Goal: Information Seeking & Learning: Learn about a topic

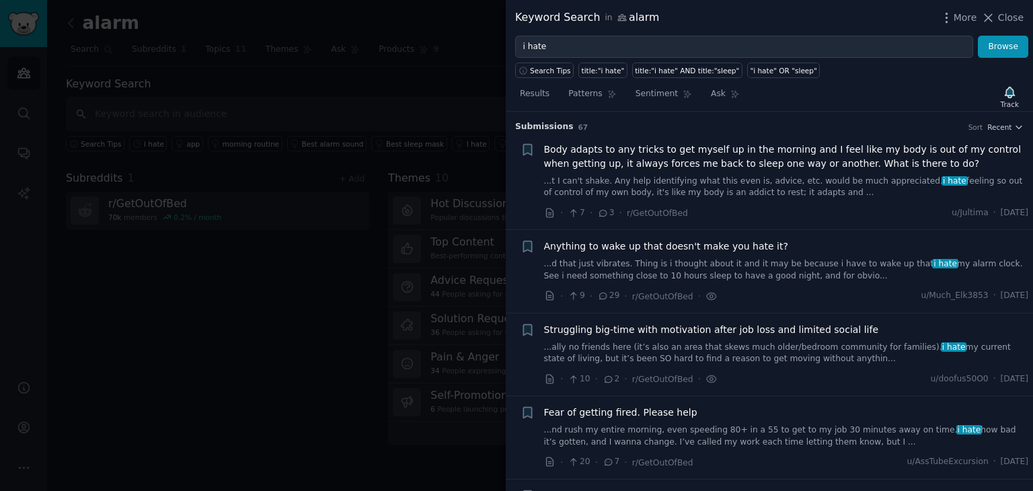
scroll to position [2298, 0]
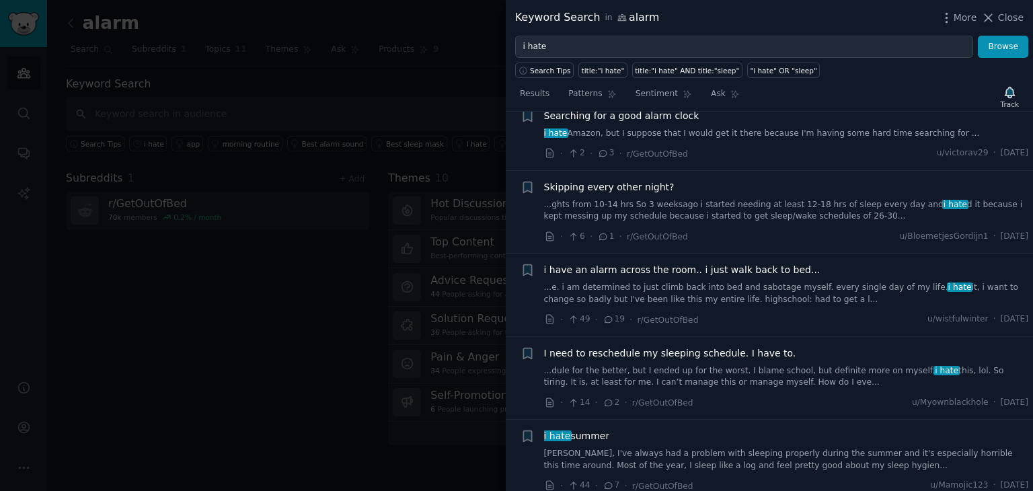
click at [813, 365] on link "...dule for the better, but I ended up for the worst. I blame school, but defin…" at bounding box center [786, 377] width 485 height 24
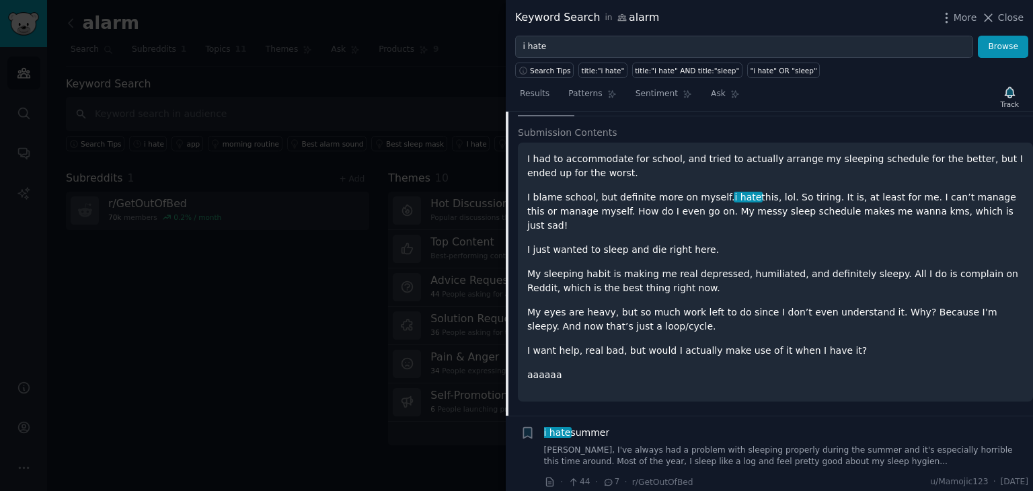
scroll to position [2541, 0]
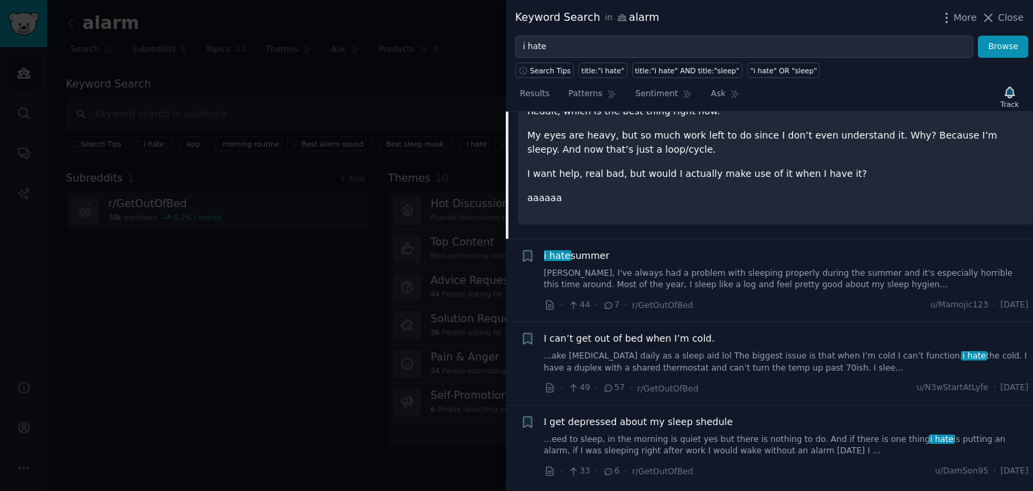
click at [804, 415] on div "I get depressed about my sleep shedule ...eed to sleep, in the morning is quiet…" at bounding box center [786, 436] width 485 height 42
click at [782, 434] on link "...eed to sleep, in the morning is quiet yes but there is nothing to do. And if…" at bounding box center [786, 446] width 485 height 24
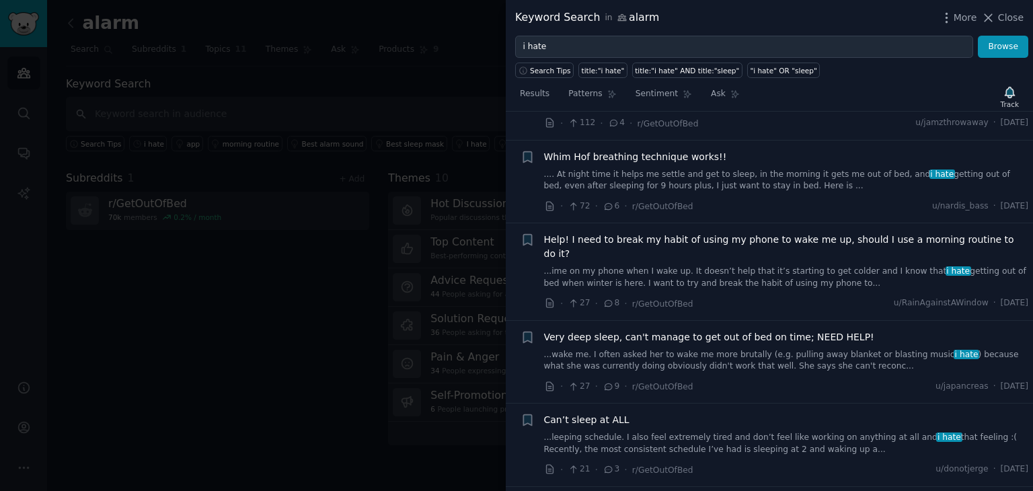
scroll to position [3575, 0]
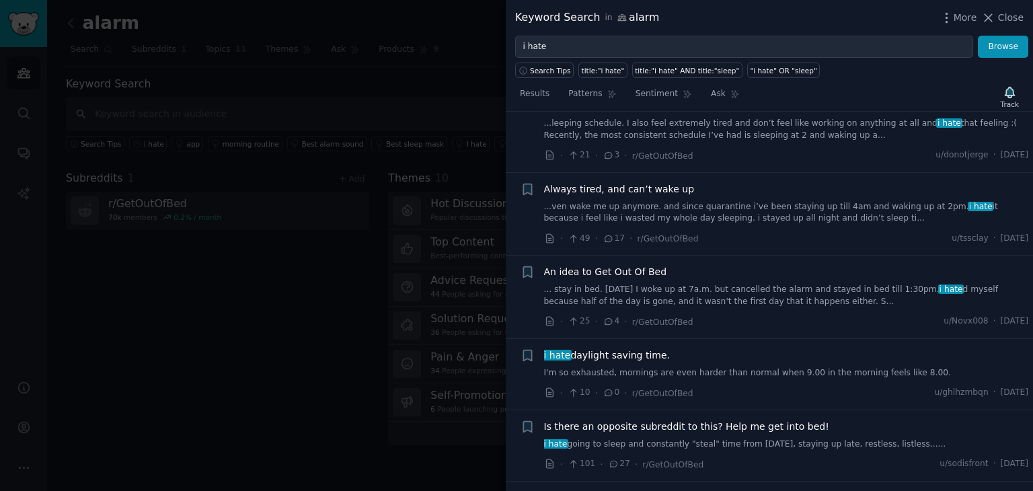
click at [756, 386] on div "· 10 · 0 · r/GetOutOfBed u/ghlhzmbqn · [DATE]" at bounding box center [786, 393] width 485 height 14
click at [732, 348] on div "i hate daylight saving time. I'm so exhausted, mornings are even harder than no…" at bounding box center [786, 363] width 485 height 31
click at [726, 367] on link "I'm so exhausted, mornings are even harder than normal when 9.00 in the morning…" at bounding box center [786, 373] width 485 height 12
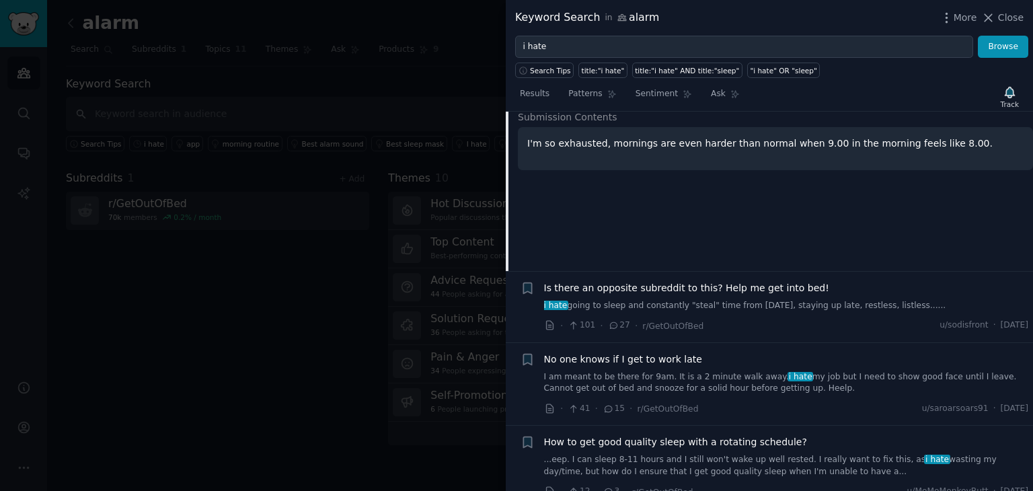
scroll to position [3870, 0]
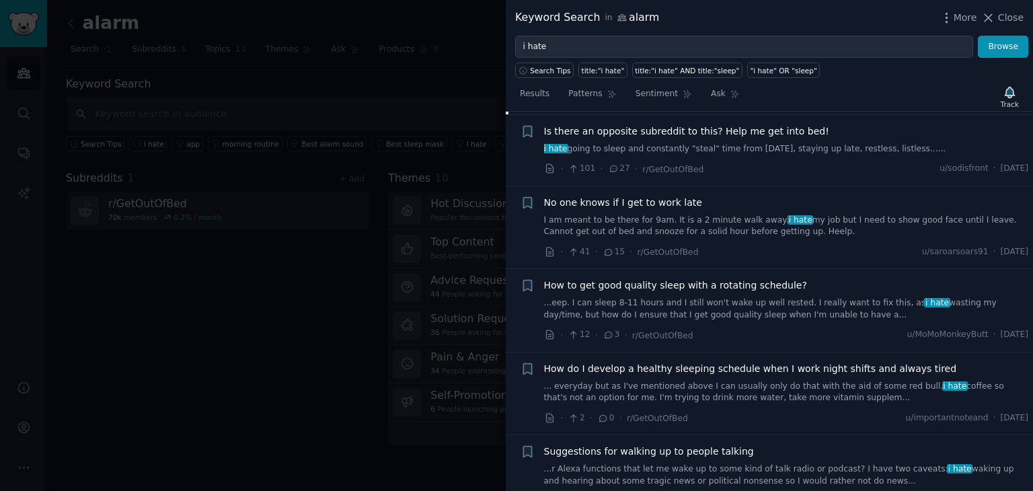
click at [248, 294] on div at bounding box center [516, 245] width 1033 height 491
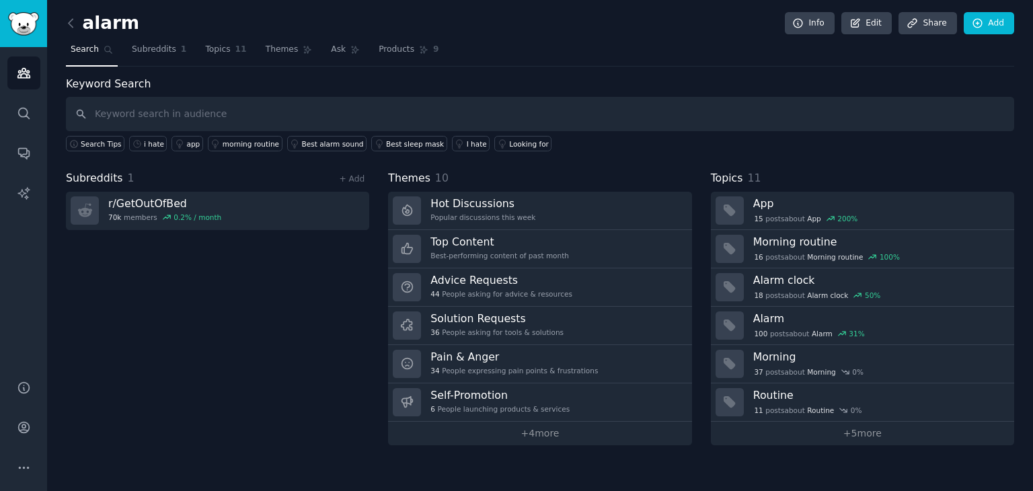
click at [75, 32] on link at bounding box center [74, 24] width 17 height 22
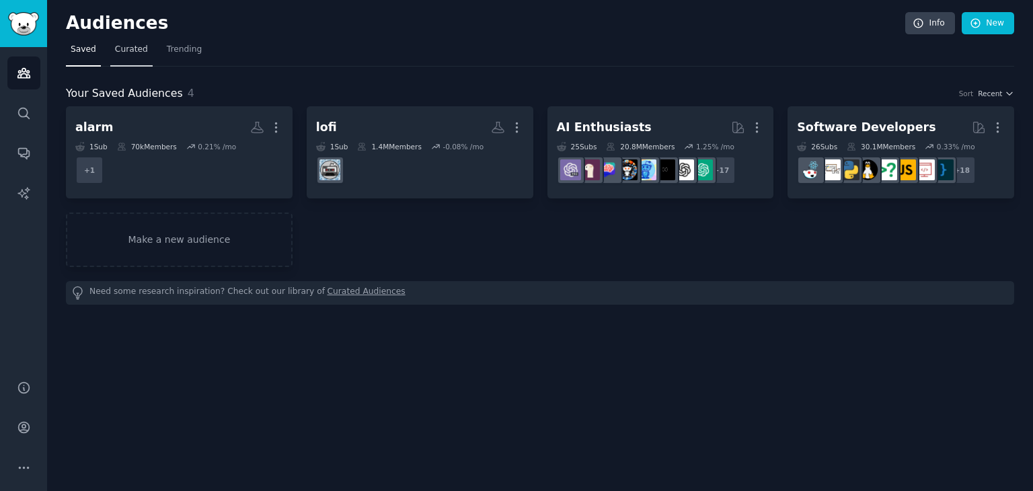
click at [126, 57] on link "Curated" at bounding box center [131, 53] width 42 height 28
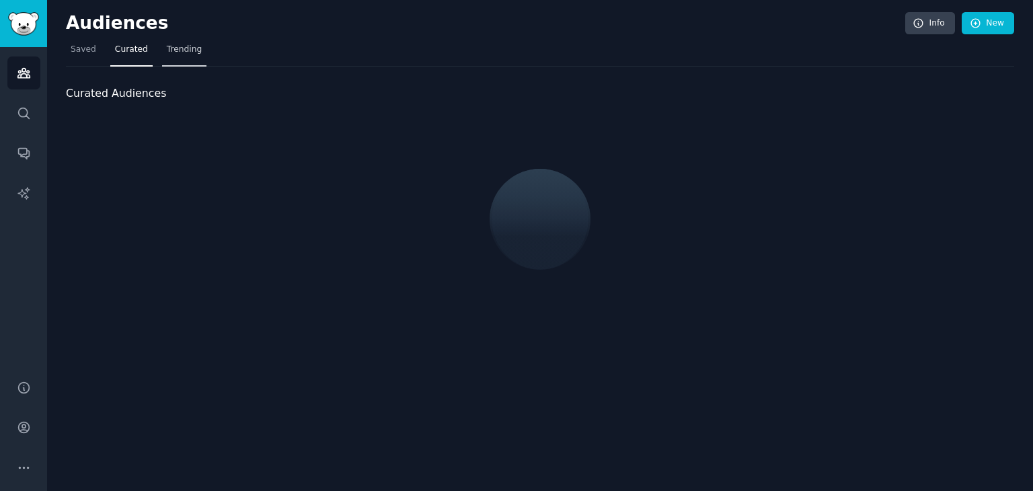
click at [169, 54] on span "Trending" at bounding box center [184, 50] width 35 height 12
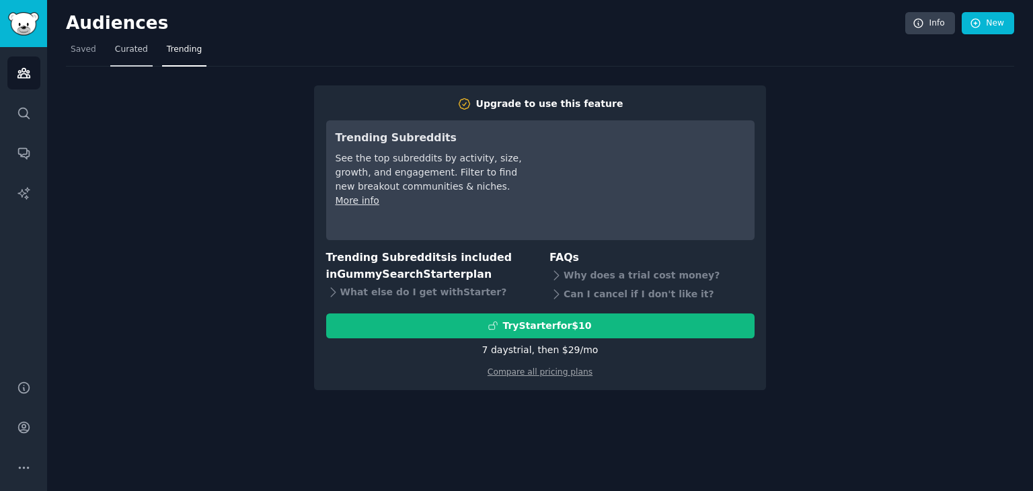
click at [122, 59] on link "Curated" at bounding box center [131, 53] width 42 height 28
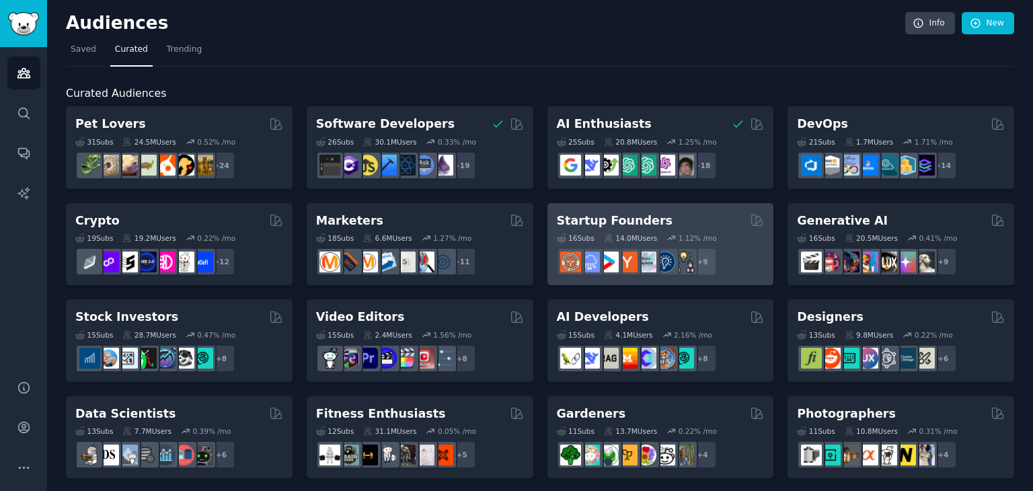
click at [668, 215] on div "Startup Founders" at bounding box center [661, 221] width 208 height 17
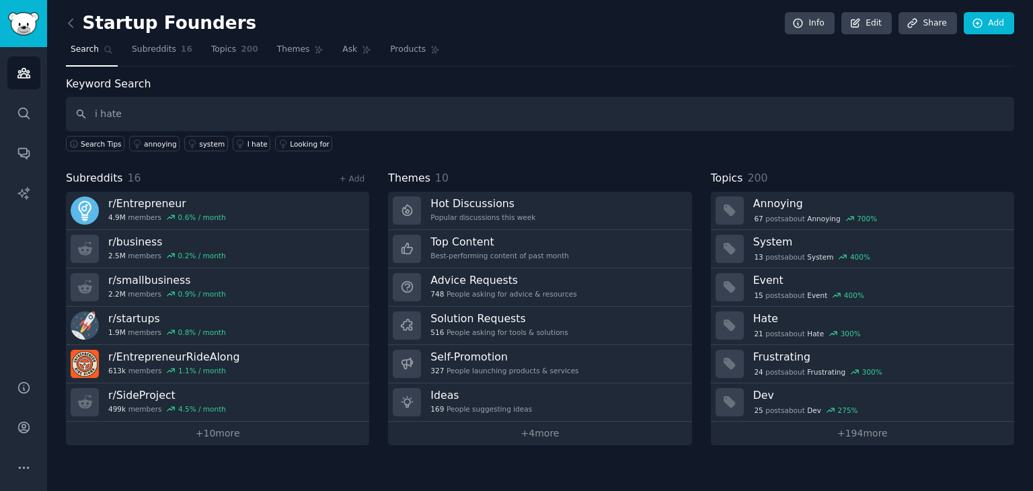
type input "i hate"
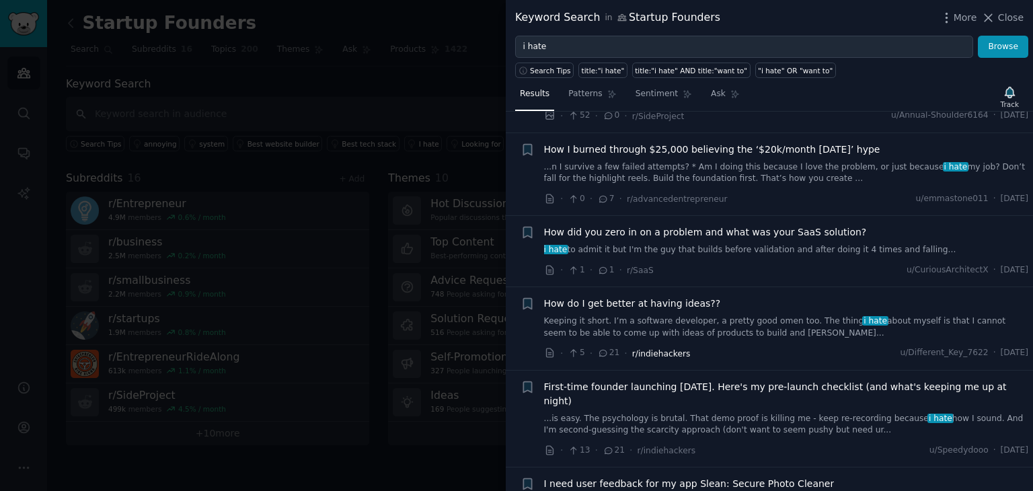
scroll to position [1098, 0]
click at [707, 313] on link "Keeping it short. I’m a software developer, a pretty good omen too. The thing i…" at bounding box center [786, 325] width 485 height 24
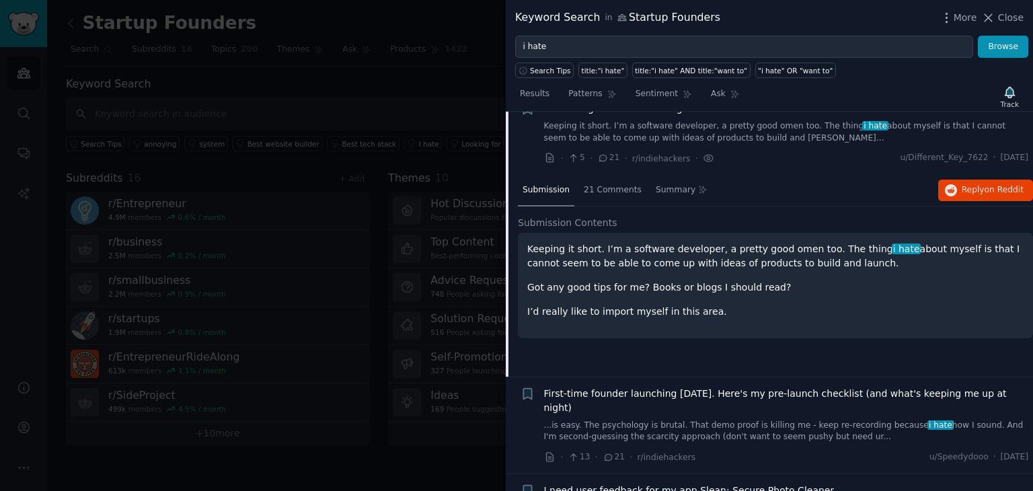
scroll to position [1365, 0]
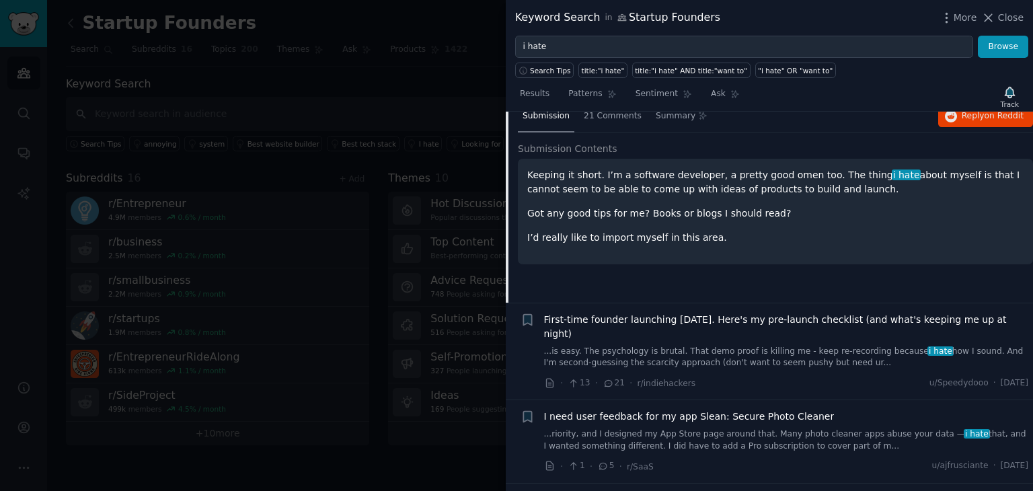
click at [780, 346] on link "...is easy. The psychology is brutal. That demo proof is killing me - keep re-r…" at bounding box center [786, 358] width 485 height 24
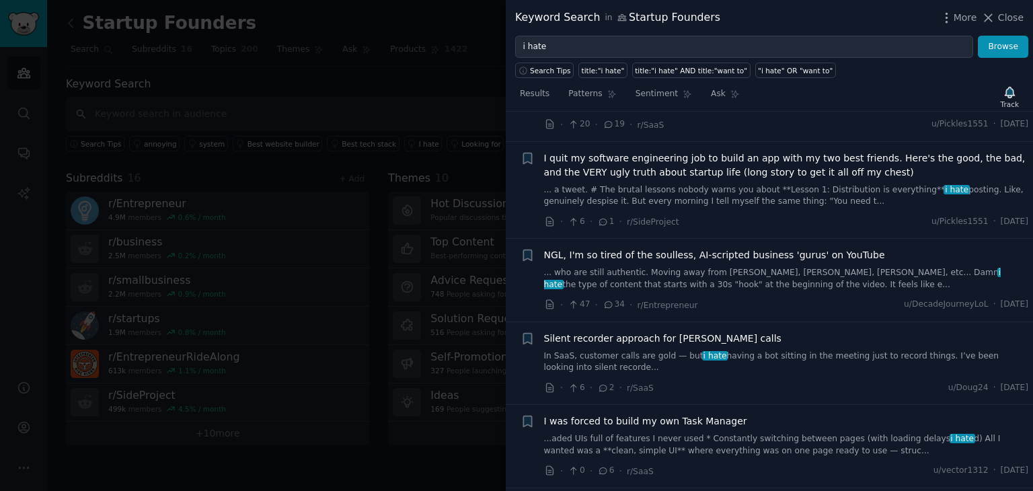
scroll to position [3331, 0]
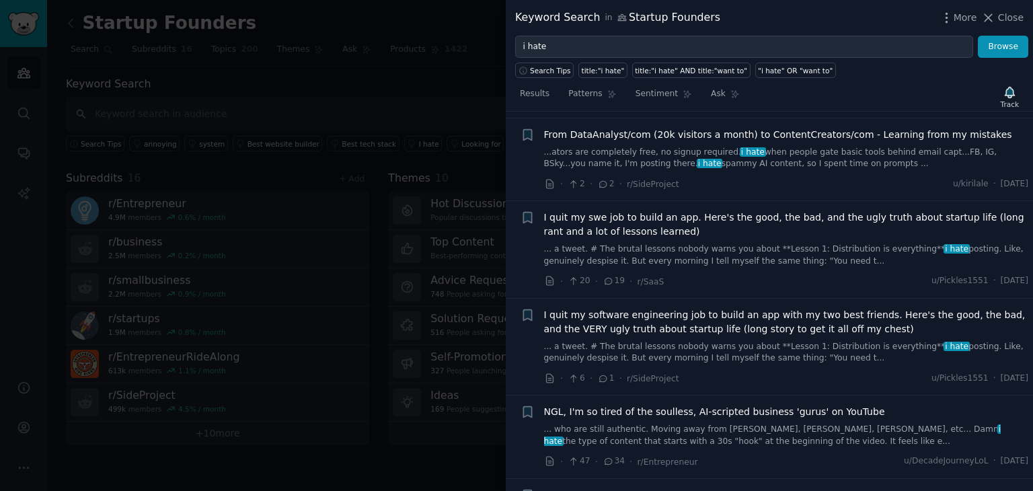
click at [767, 424] on link "... who are still authentic. Moving away from [PERSON_NAME], [PERSON_NAME], [PE…" at bounding box center [786, 436] width 485 height 24
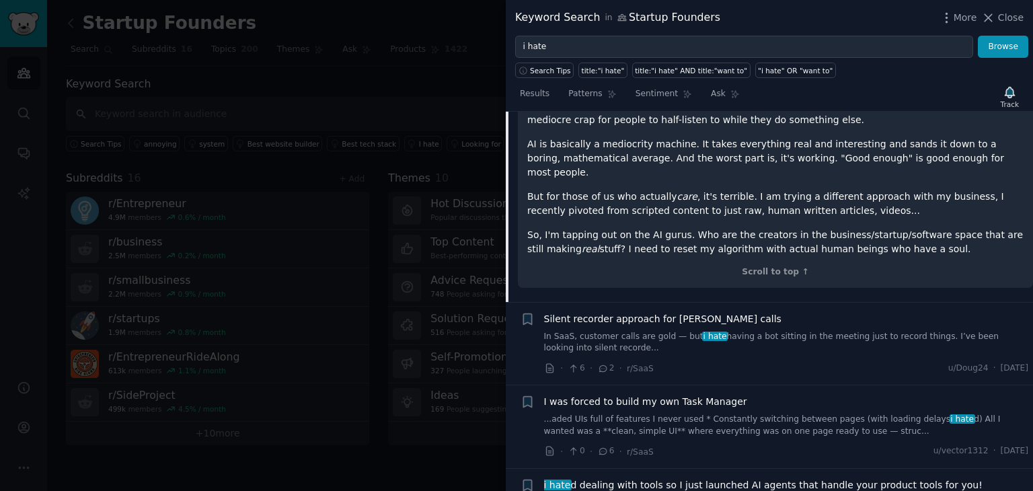
scroll to position [3526, 0]
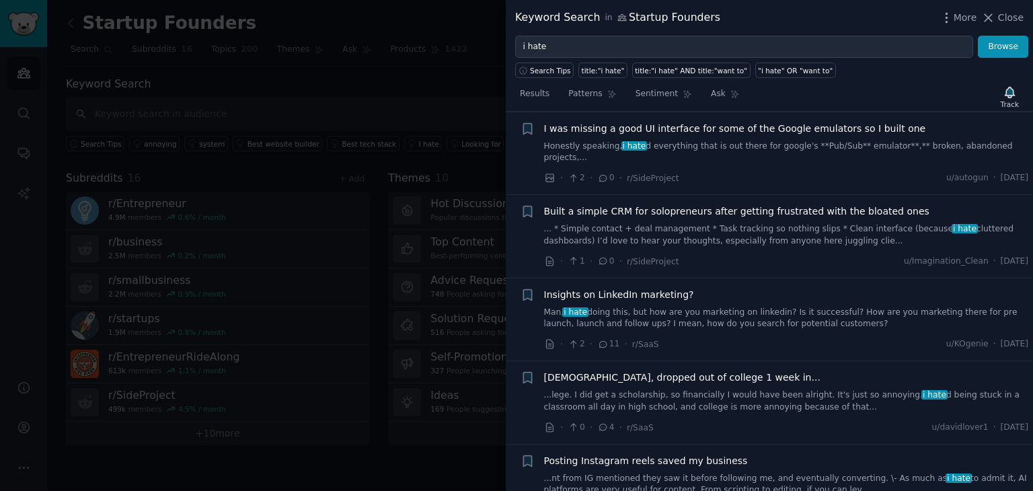
scroll to position [5026, 0]
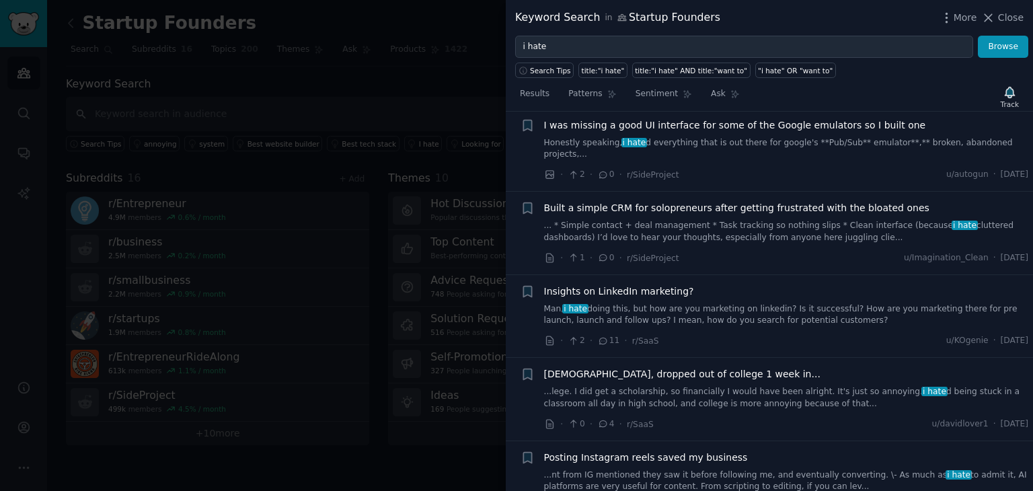
click at [340, 100] on div at bounding box center [516, 245] width 1033 height 491
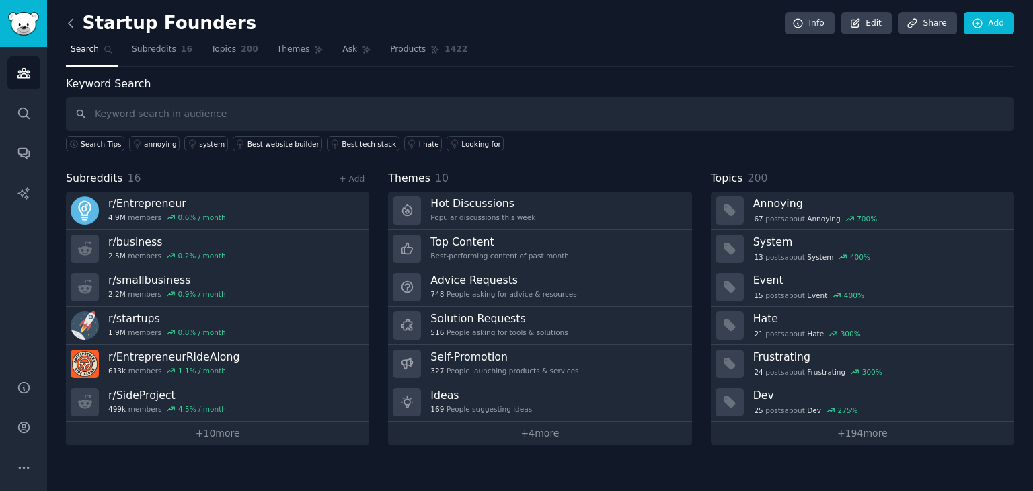
click at [73, 22] on icon at bounding box center [71, 23] width 14 height 14
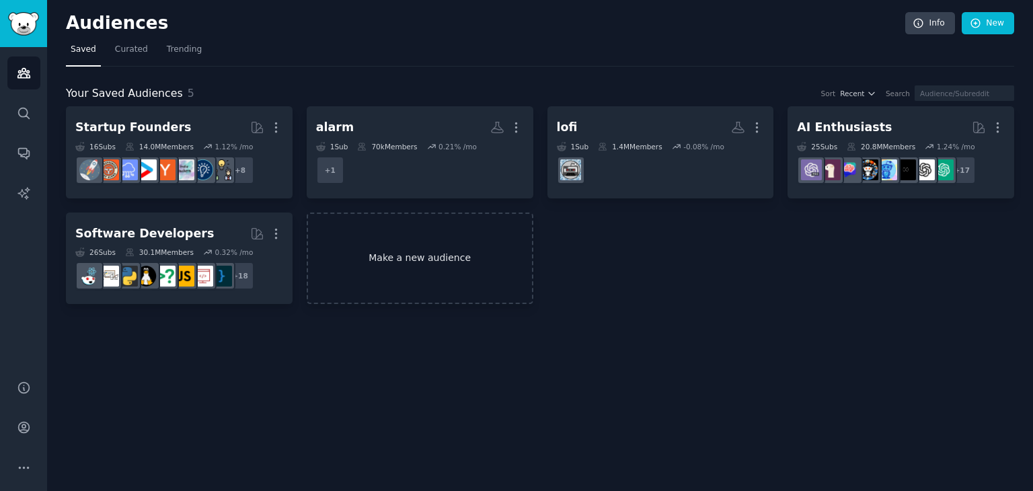
click at [406, 262] on link "Make a new audience" at bounding box center [420, 259] width 227 height 92
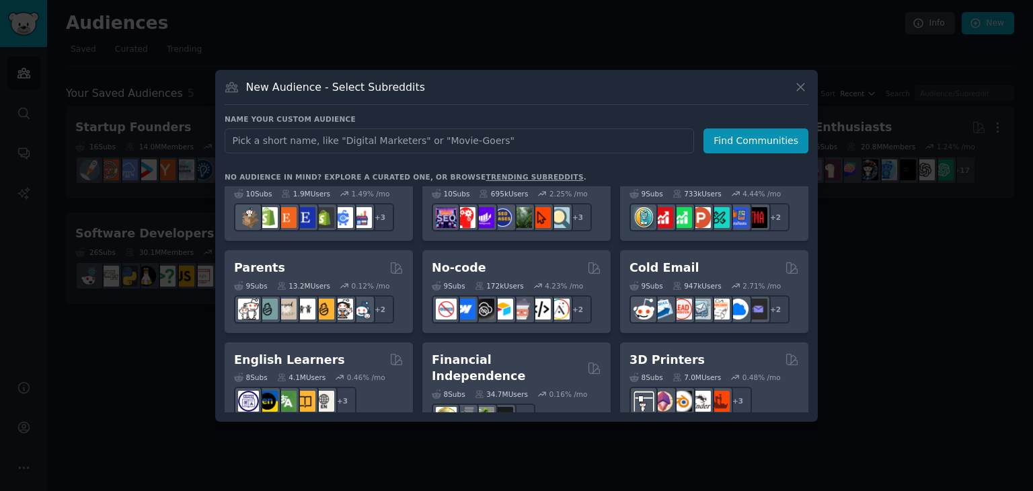
scroll to position [422, 0]
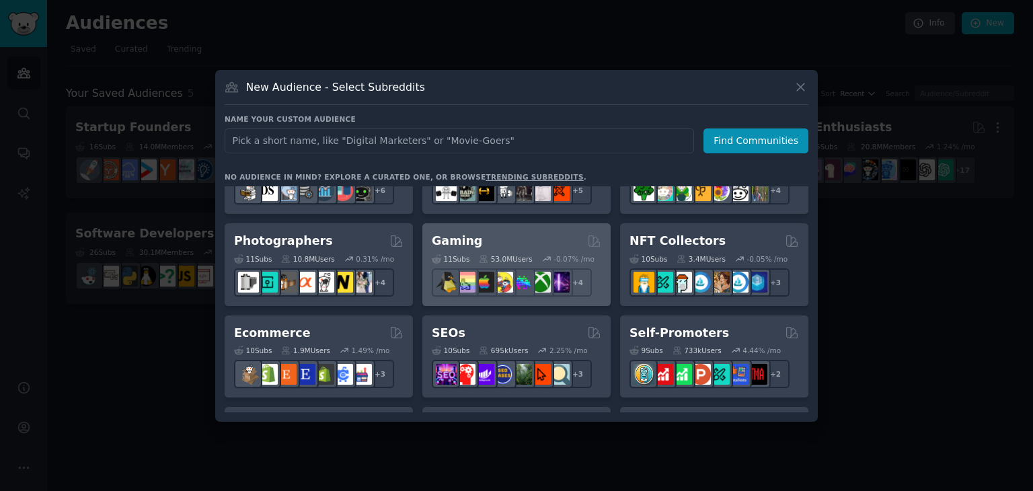
click at [476, 240] on div "Gaming" at bounding box center [516, 241] width 169 height 17
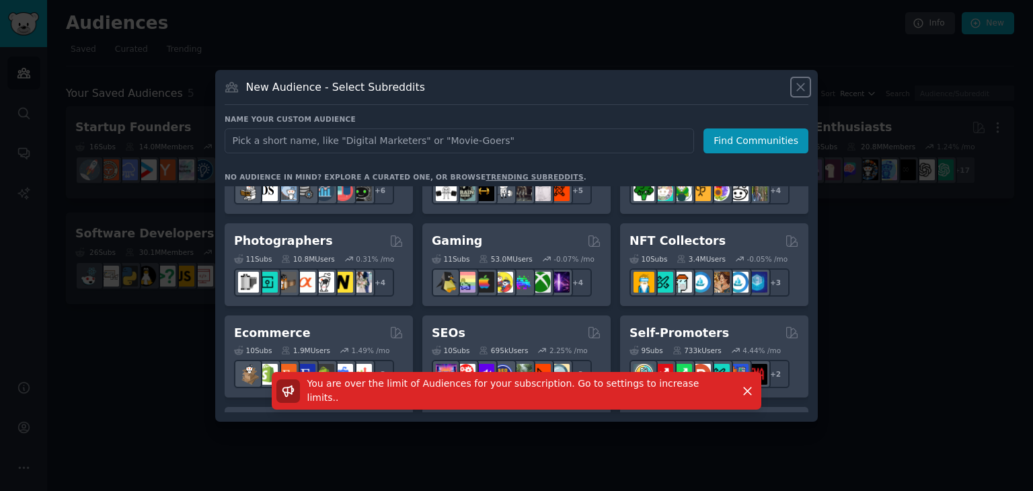
click at [798, 87] on icon at bounding box center [801, 87] width 14 height 14
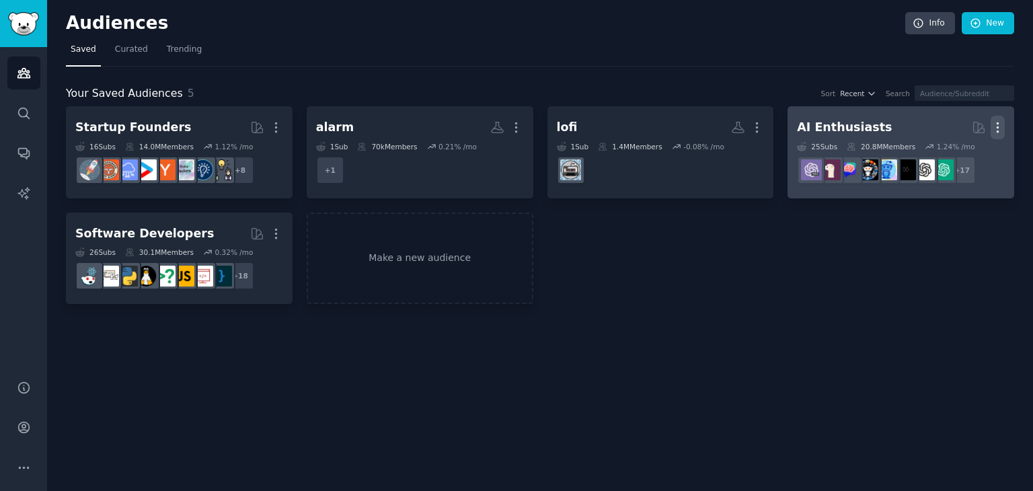
click at [997, 123] on icon "button" at bounding box center [997, 127] width 1 height 9
click at [963, 157] on p "Delete" at bounding box center [961, 156] width 31 height 14
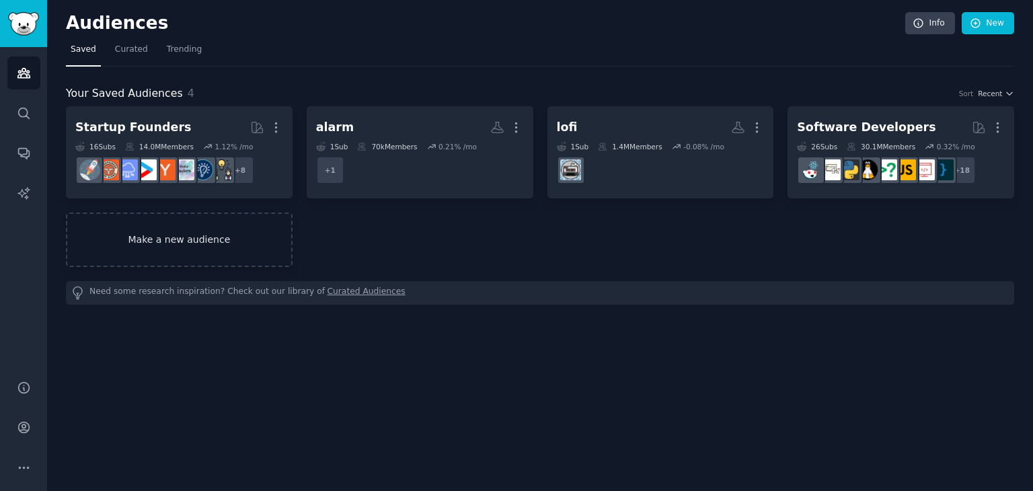
click at [215, 237] on link "Make a new audience" at bounding box center [179, 240] width 227 height 54
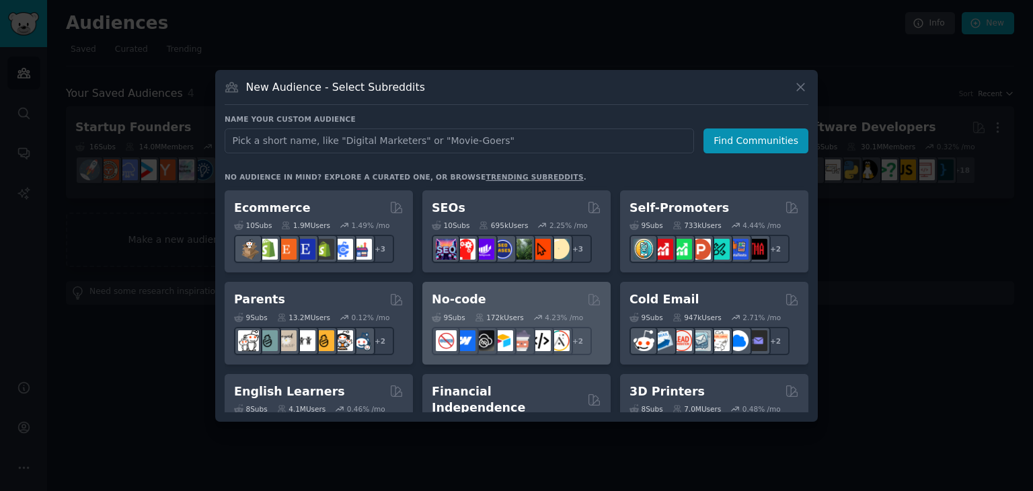
scroll to position [471, 0]
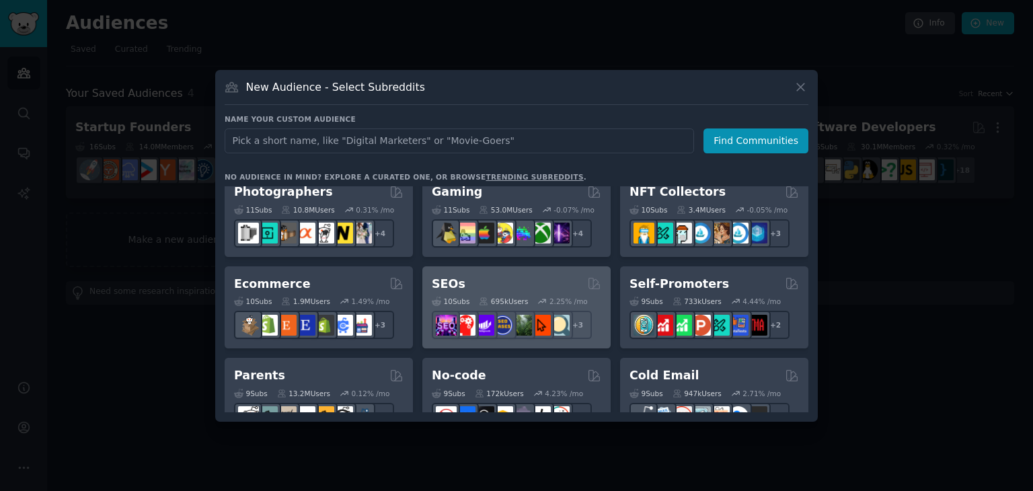
click at [560, 278] on div "SEOs" at bounding box center [516, 284] width 169 height 17
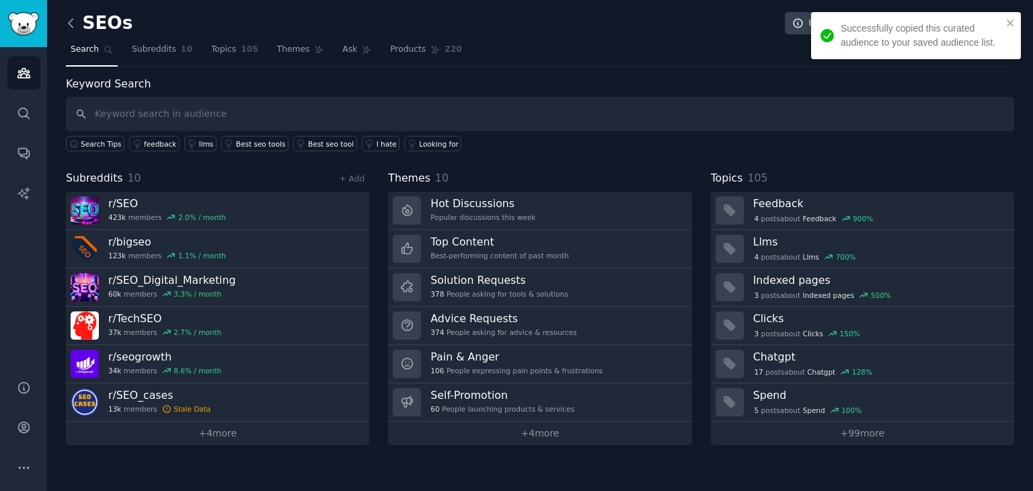
click at [72, 27] on icon at bounding box center [71, 23] width 4 height 8
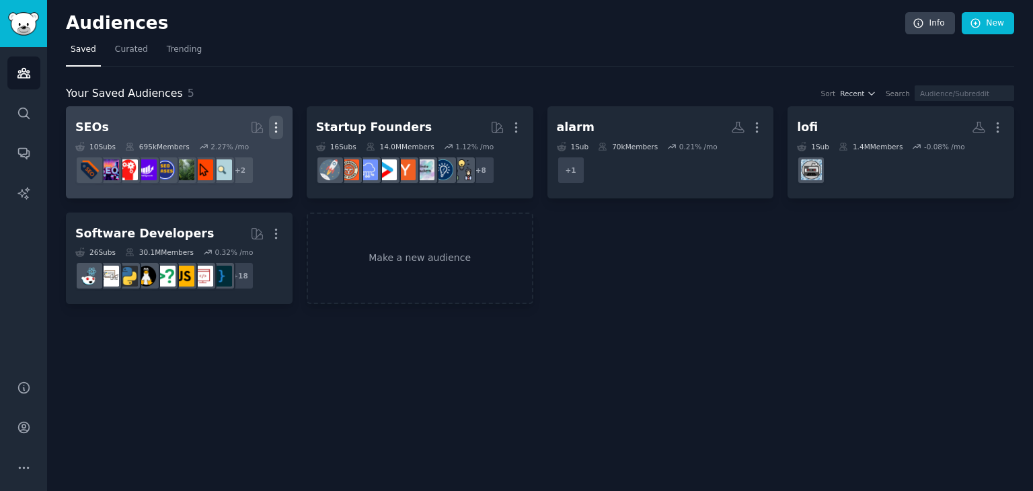
click at [277, 128] on icon "button" at bounding box center [276, 127] width 14 height 14
click at [238, 157] on p "Delete" at bounding box center [239, 156] width 31 height 14
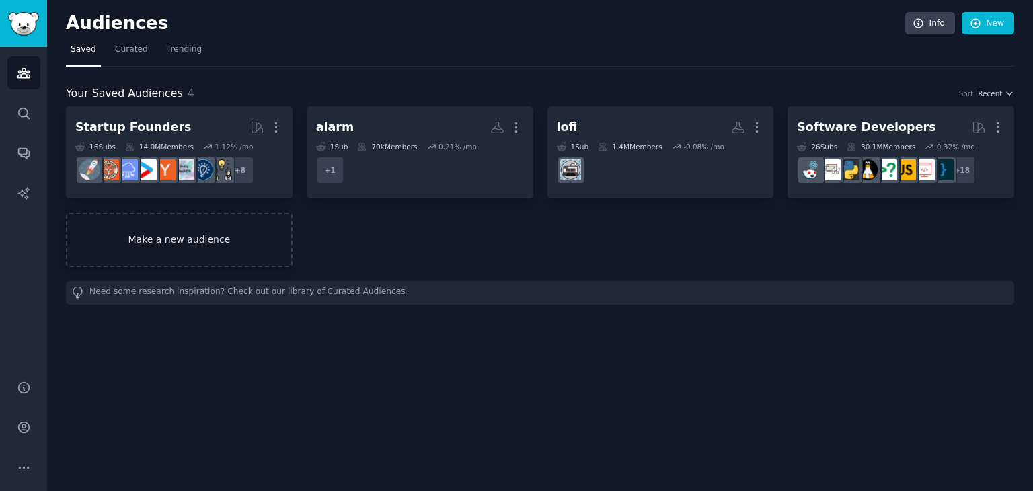
click at [207, 221] on link "Make a new audience" at bounding box center [179, 240] width 227 height 54
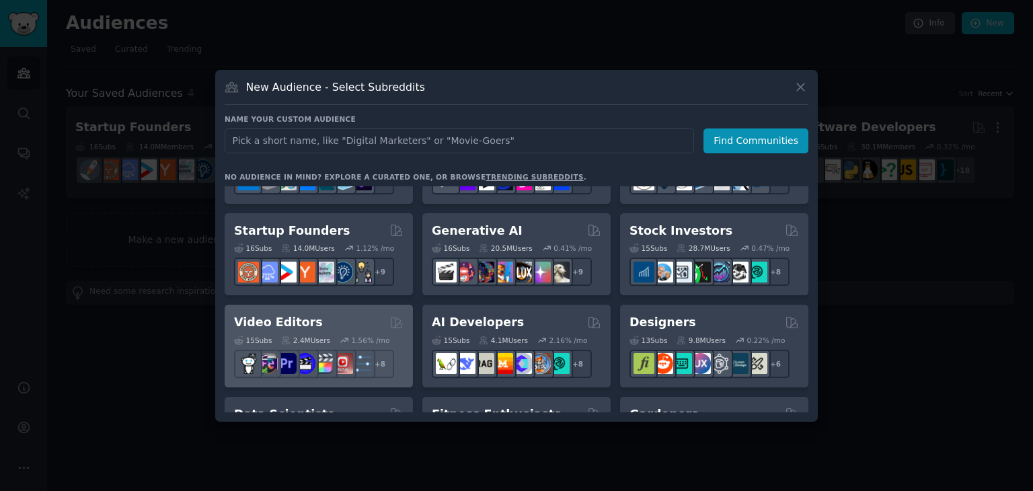
scroll to position [313, 0]
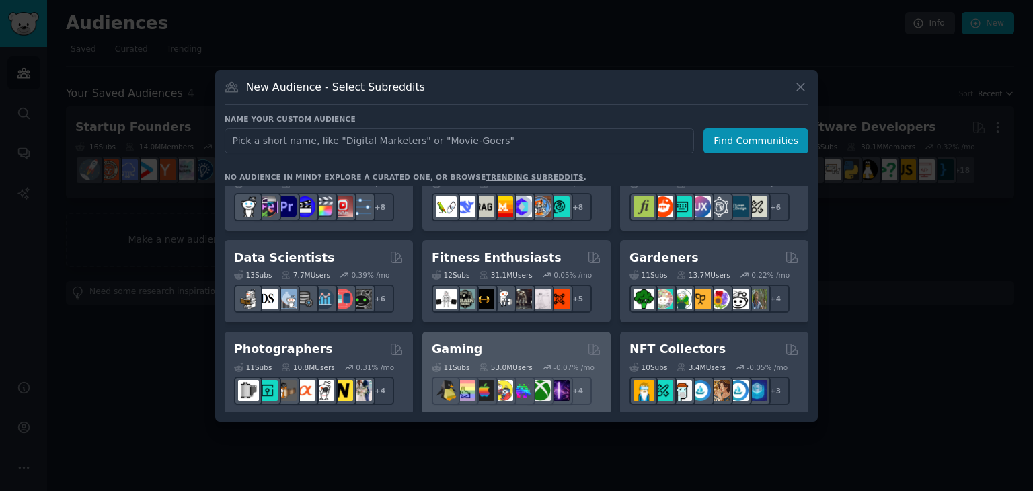
click at [504, 340] on div "Gaming 11 Sub s 53.0M Users -0.07 % /mo + 4" at bounding box center [516, 373] width 188 height 83
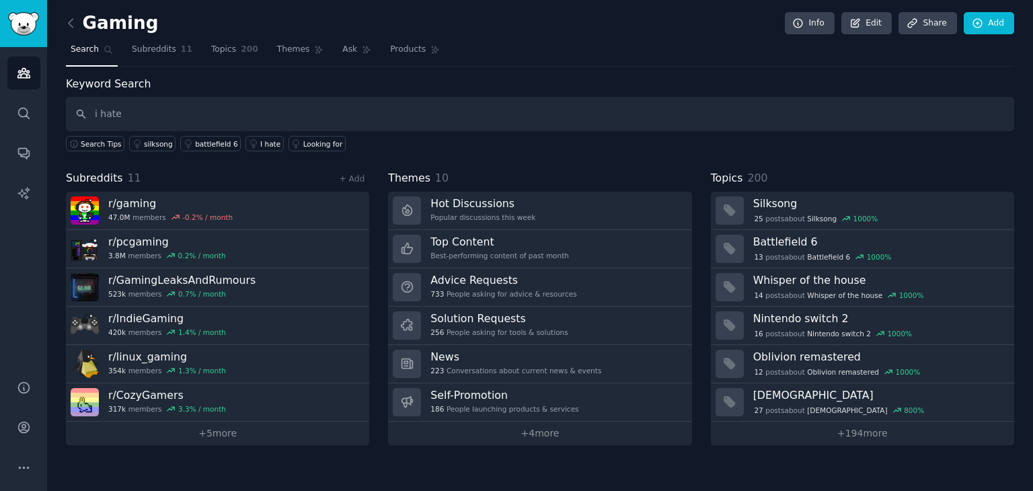
type input "i hate"
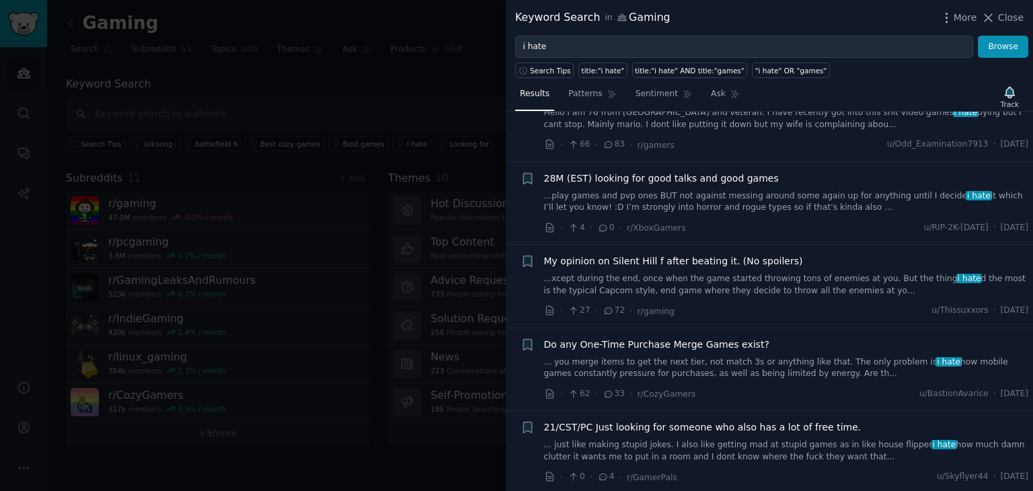
scroll to position [313, 0]
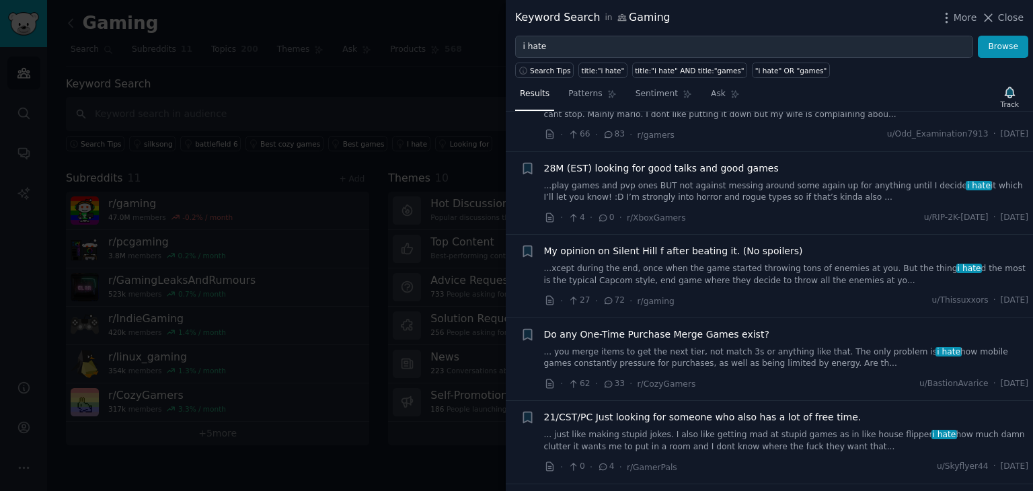
click at [322, 107] on div at bounding box center [516, 245] width 1033 height 491
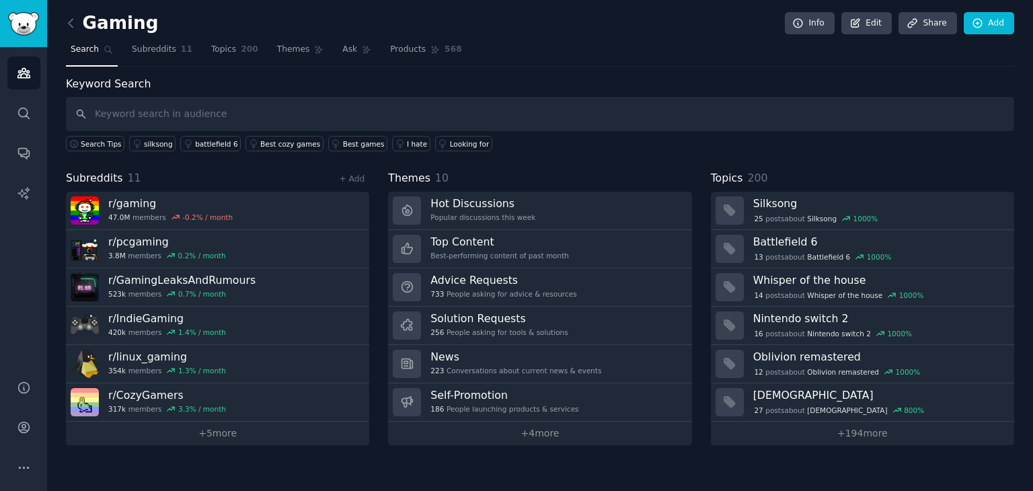
click at [68, 30] on link at bounding box center [74, 24] width 17 height 22
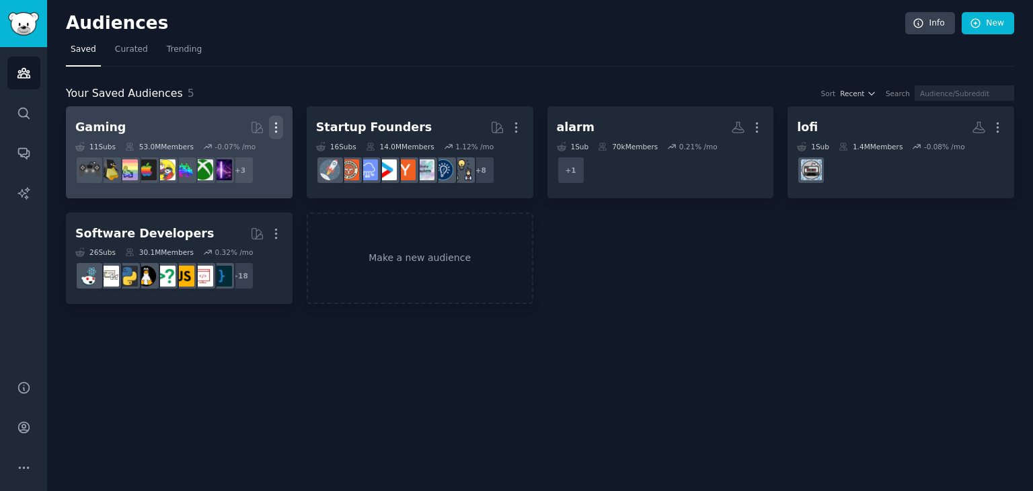
click at [277, 125] on icon "button" at bounding box center [276, 127] width 14 height 14
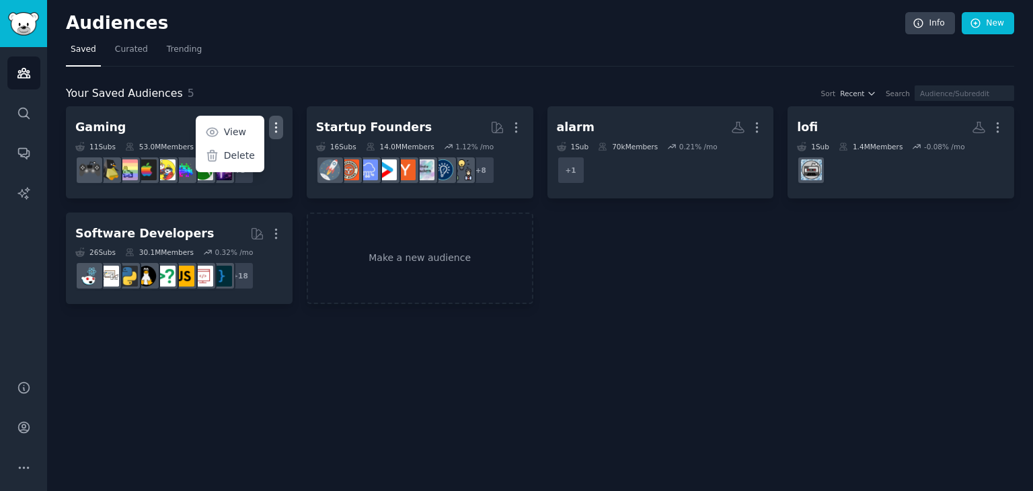
drag, startPoint x: 229, startPoint y: 154, endPoint x: 584, endPoint y: 60, distance: 366.8
click at [230, 154] on p "Delete" at bounding box center [239, 156] width 31 height 14
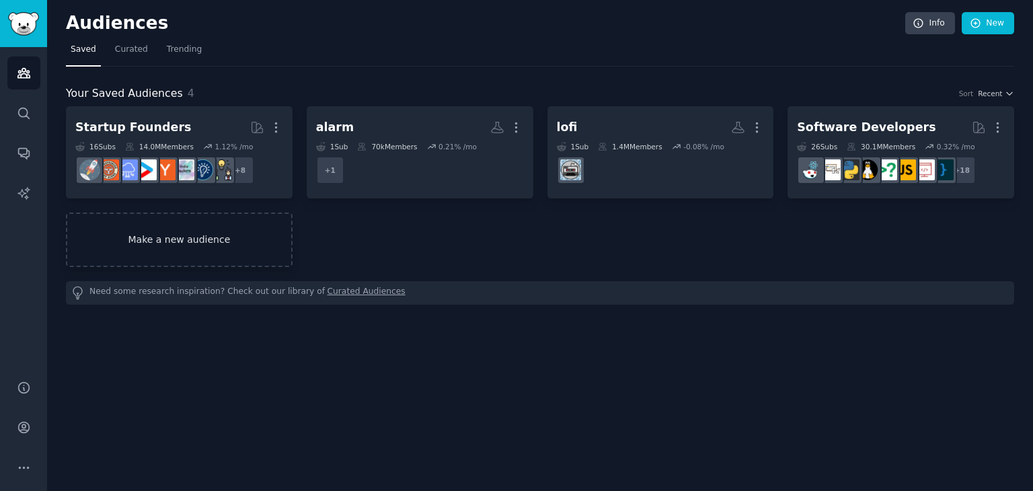
click at [217, 221] on link "Make a new audience" at bounding box center [179, 240] width 227 height 54
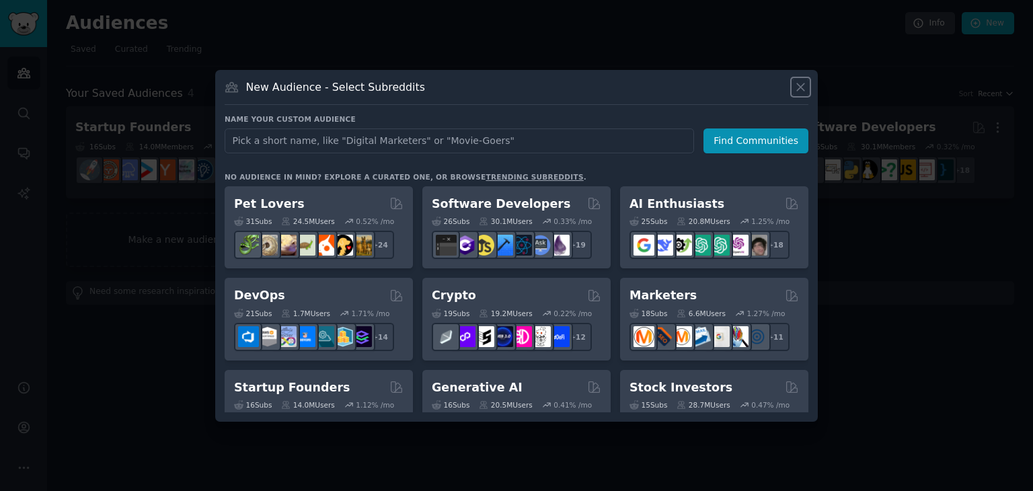
click at [803, 92] on icon at bounding box center [801, 87] width 14 height 14
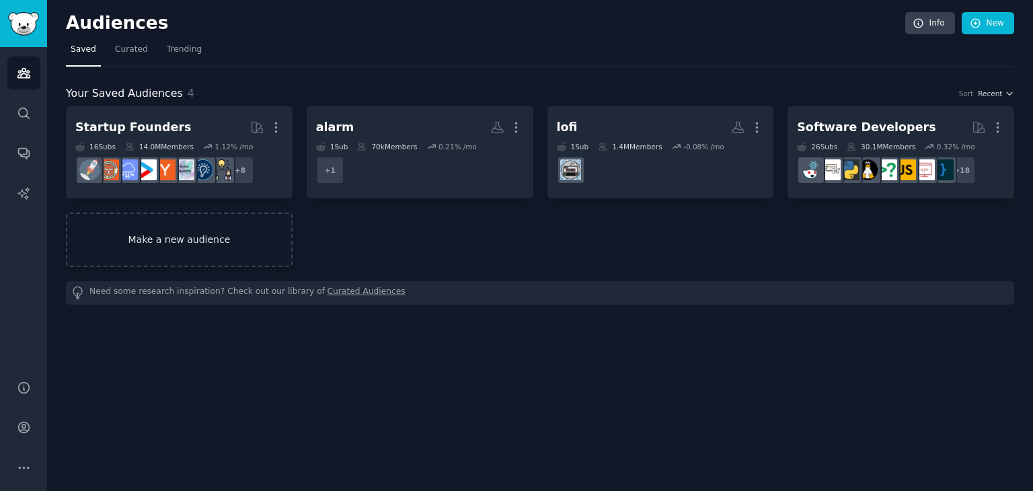
click at [246, 246] on link "Make a new audience" at bounding box center [179, 240] width 227 height 54
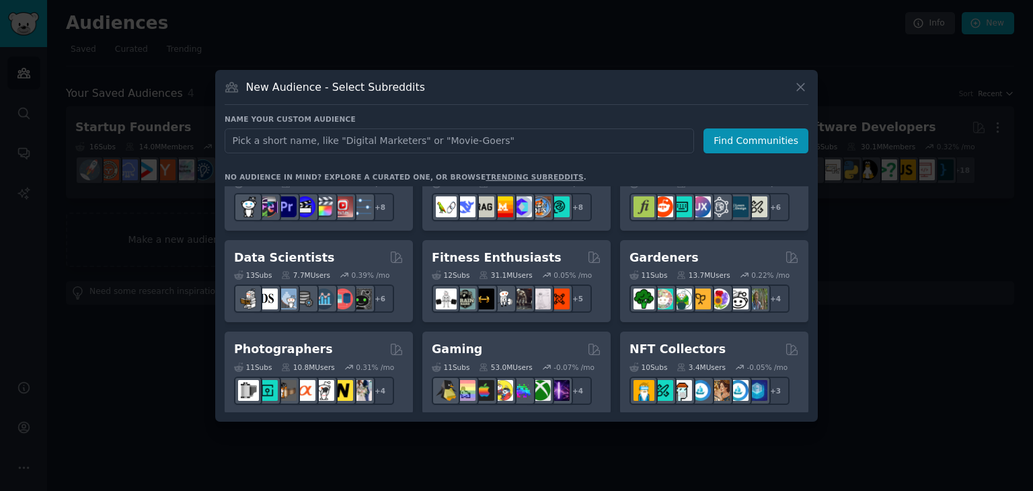
scroll to position [157, 0]
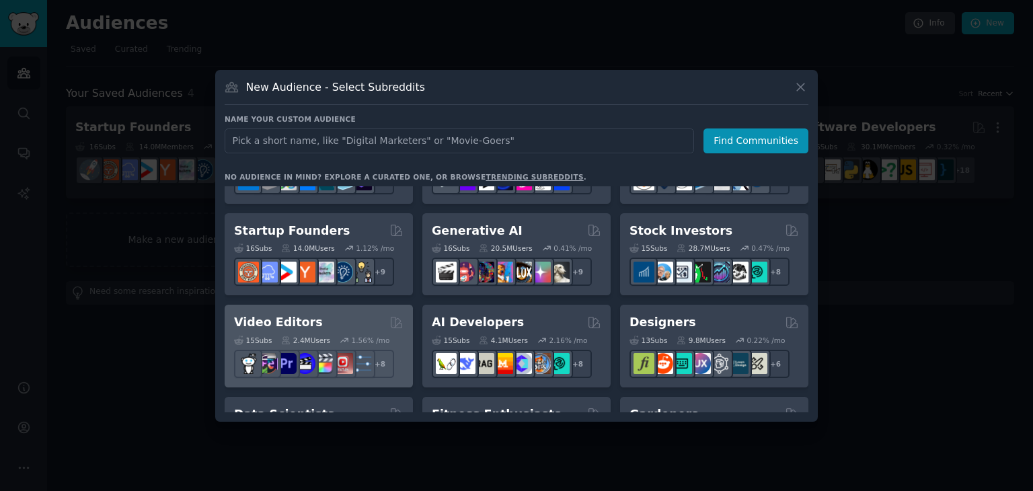
click at [334, 320] on div "Video Editors" at bounding box center [318, 322] width 169 height 17
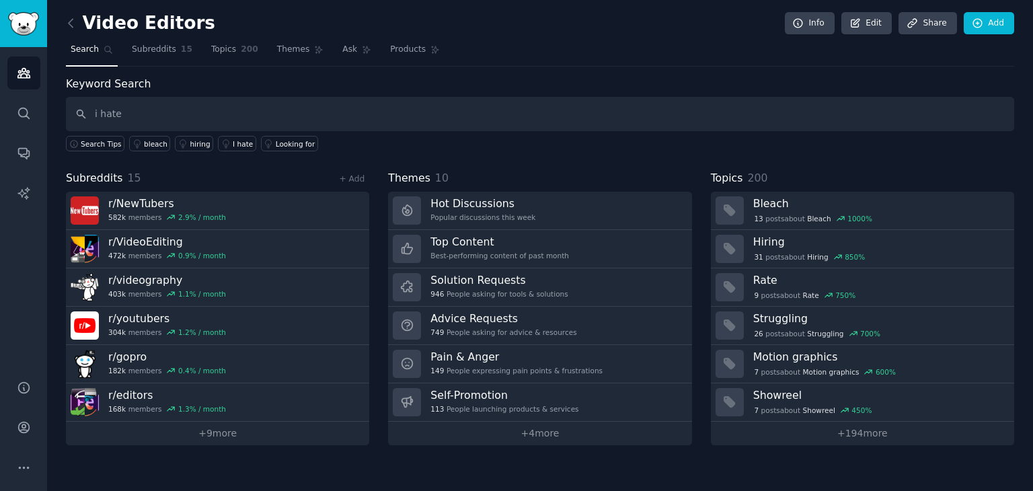
type input "i hate"
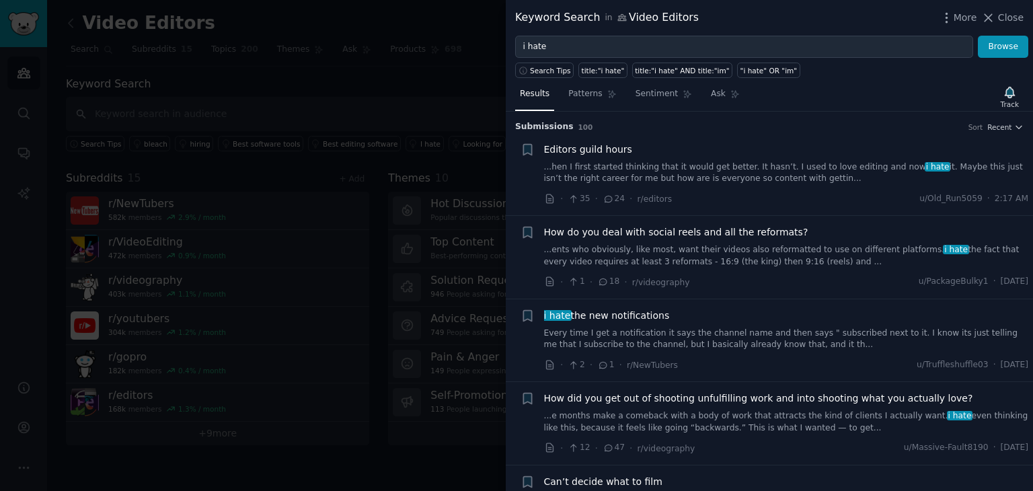
click at [837, 262] on link "...ents who obviously, like most, want their videos also reformatted to use on …" at bounding box center [786, 256] width 485 height 24
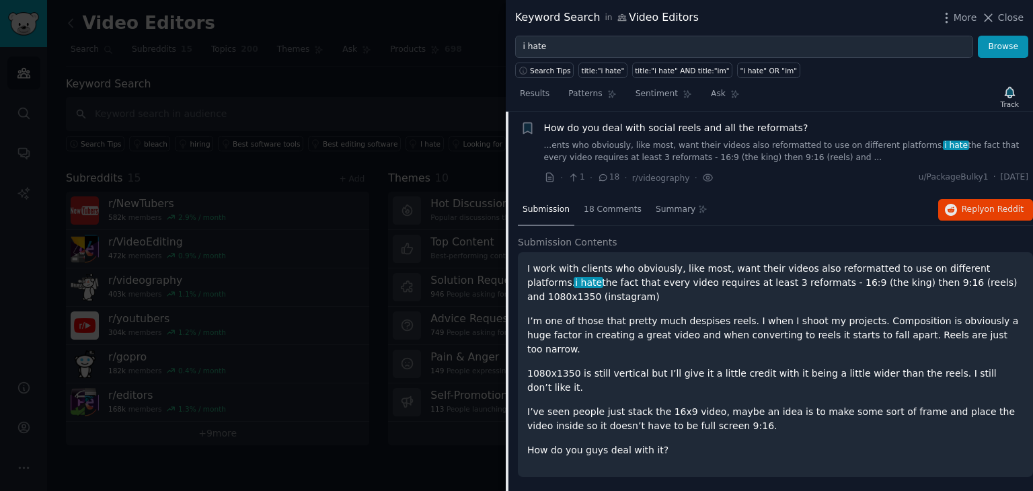
scroll to position [418, 0]
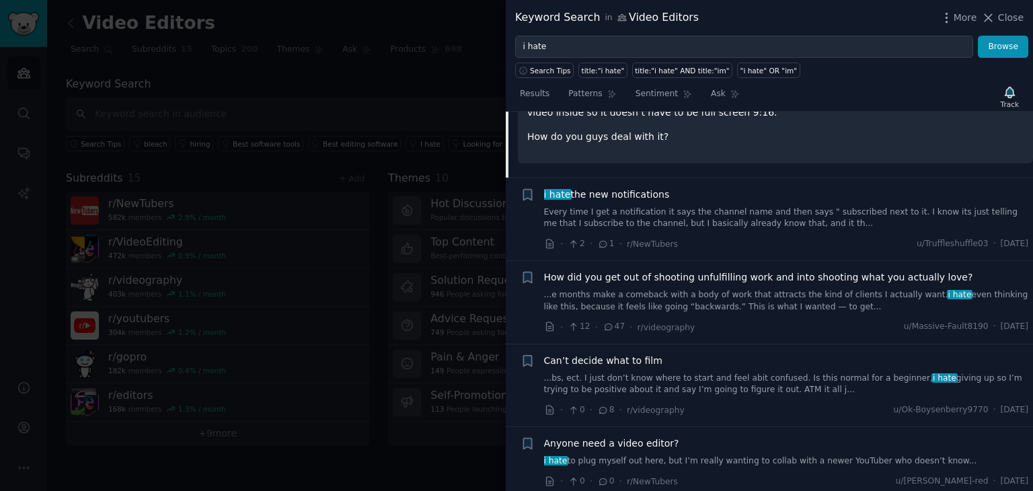
click at [783, 437] on div "Anyone need a video editor?" at bounding box center [786, 444] width 485 height 14
click at [786, 437] on div "Anyone need a video editor? i hate to plug myself out here, but I’m really want…" at bounding box center [786, 452] width 485 height 31
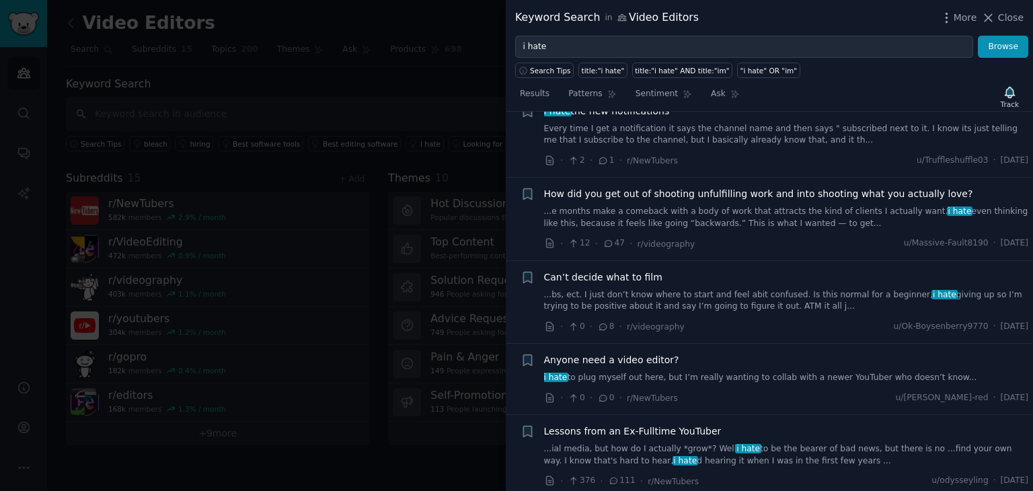
scroll to position [575, 0]
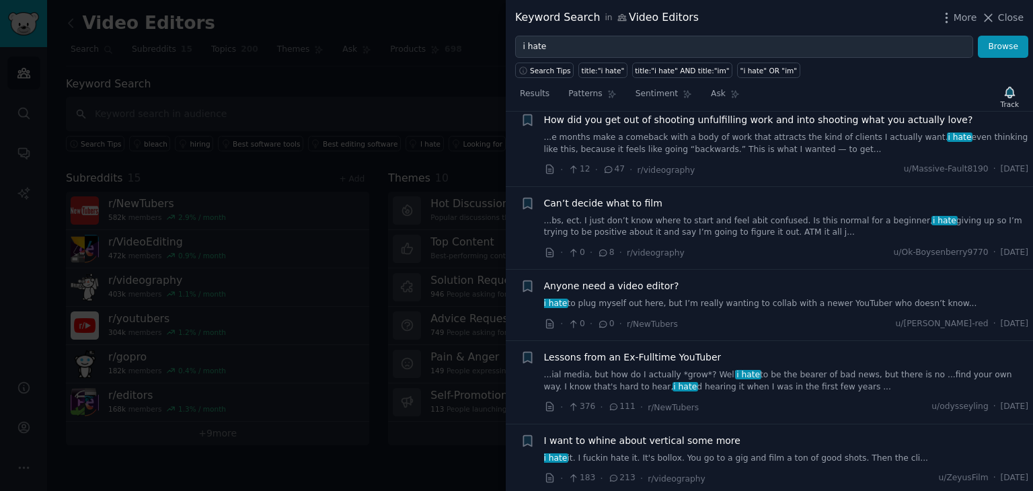
click at [789, 317] on div "· 0 · 0 · r/NewTubers u/[PERSON_NAME]-red · [DATE]" at bounding box center [786, 324] width 485 height 14
click at [786, 279] on div "Anyone need a video editor? i hate to plug myself out here, but I’m really want…" at bounding box center [786, 294] width 485 height 31
click at [796, 279] on div "Anyone need a video editor? i hate to plug myself out here, but I’m really want…" at bounding box center [786, 305] width 485 height 52
click at [786, 298] on link "i hate to plug myself out here, but I’m really wanting to collab with a newer Y…" at bounding box center [786, 304] width 485 height 12
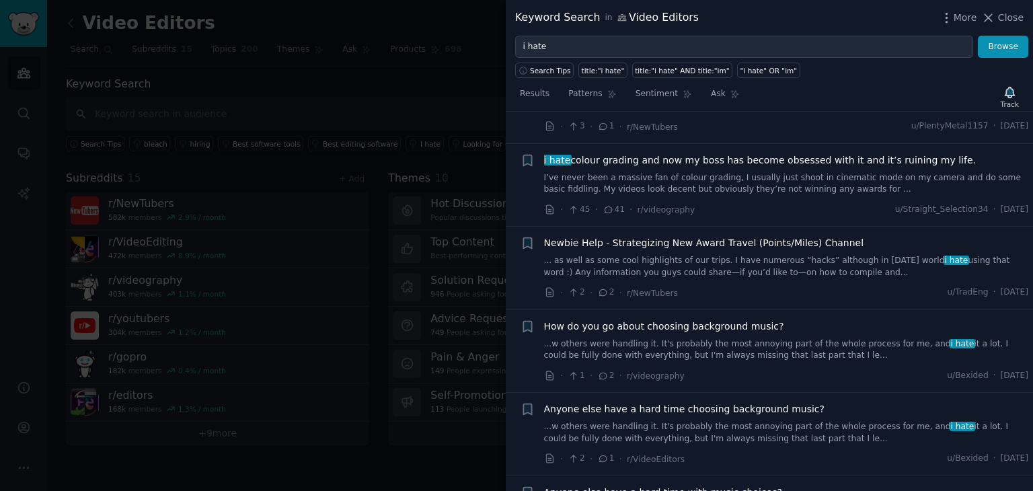
scroll to position [3732, 0]
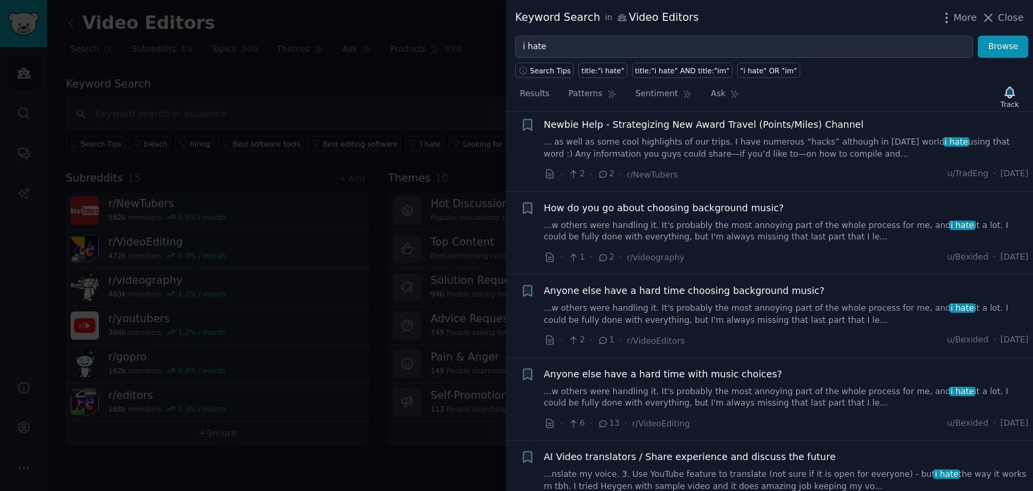
click at [389, 85] on div at bounding box center [516, 245] width 1033 height 491
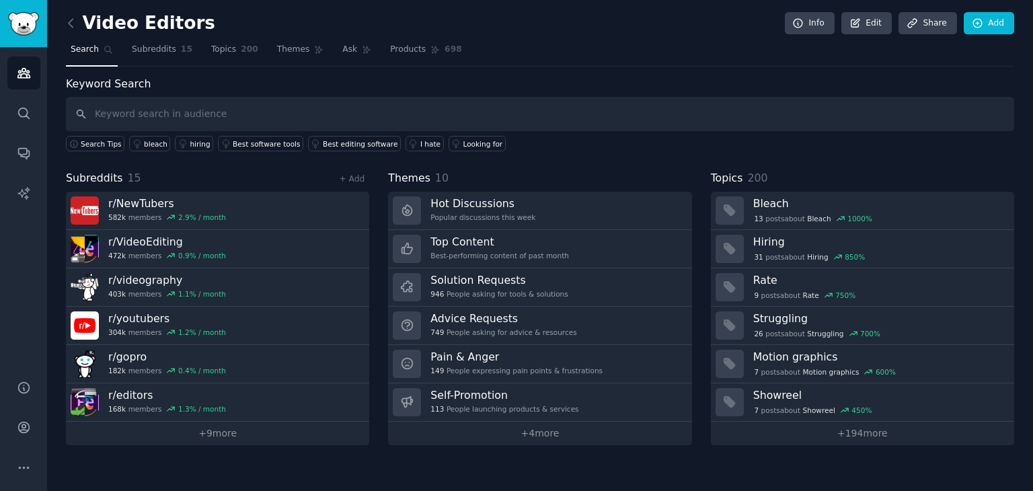
click at [80, 22] on link at bounding box center [74, 24] width 17 height 22
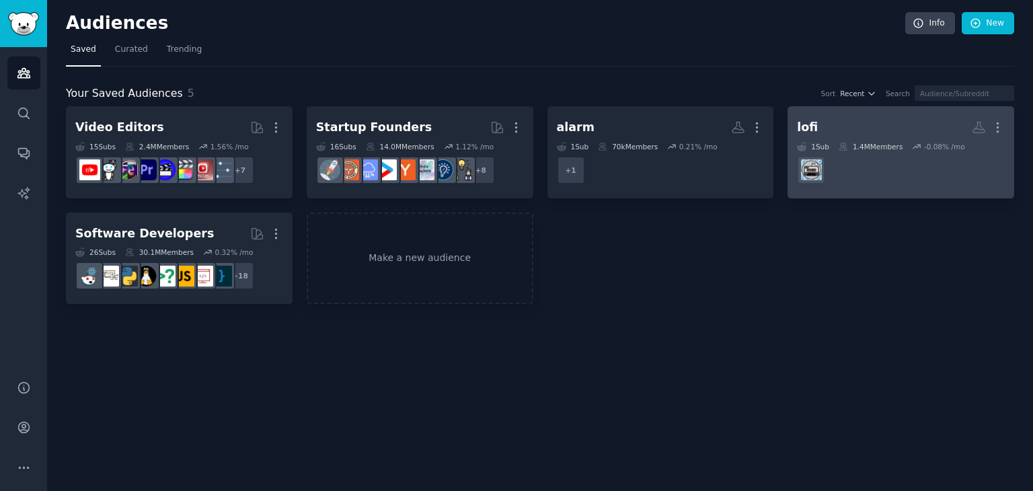
click at [872, 164] on dd "r/LofiHipHop" at bounding box center [901, 170] width 208 height 38
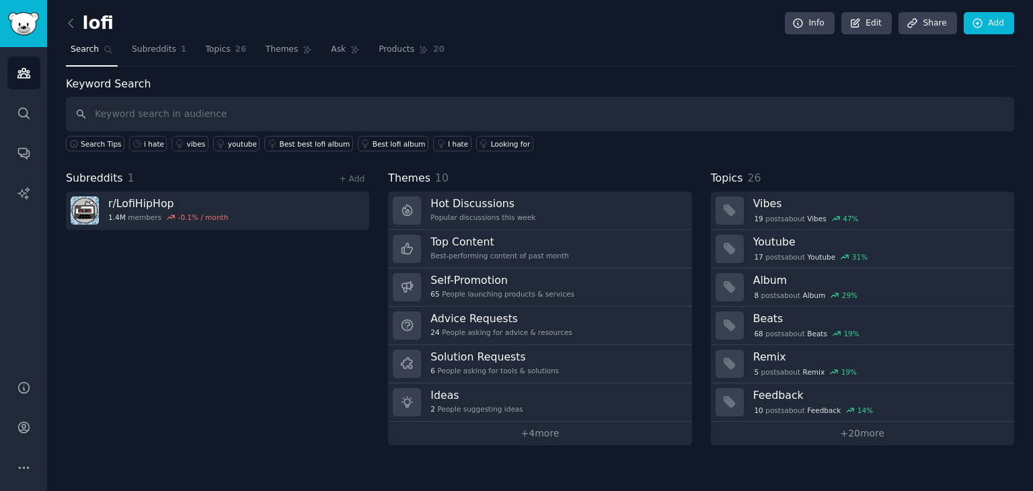
click at [334, 111] on input "text" at bounding box center [540, 114] width 948 height 34
type input "i hate"
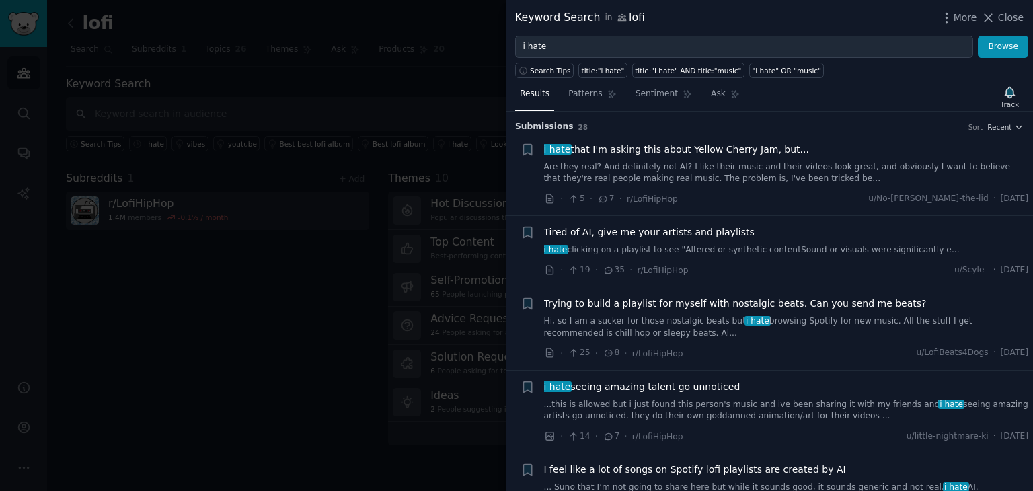
click at [683, 181] on link "Are they real? And definitely not AI? I like their music and their videos look …" at bounding box center [786, 173] width 485 height 24
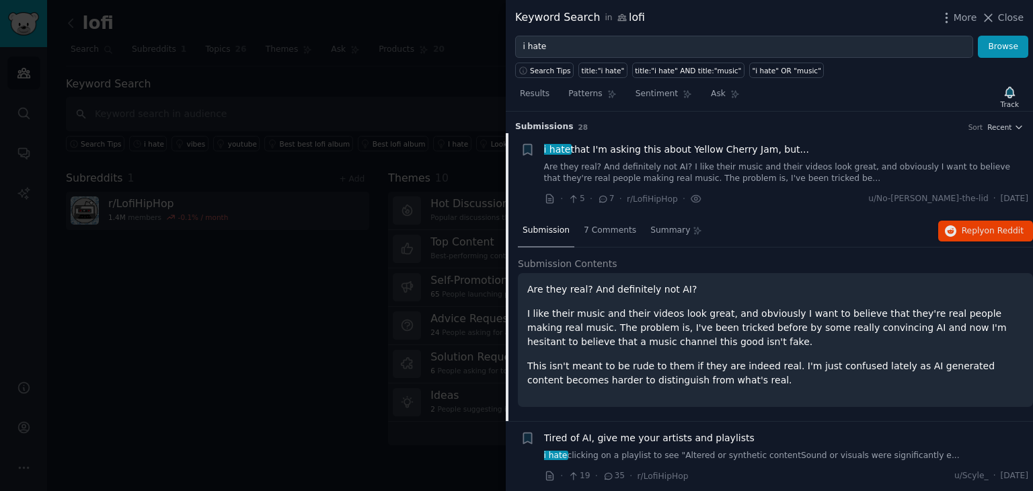
scroll to position [21, 0]
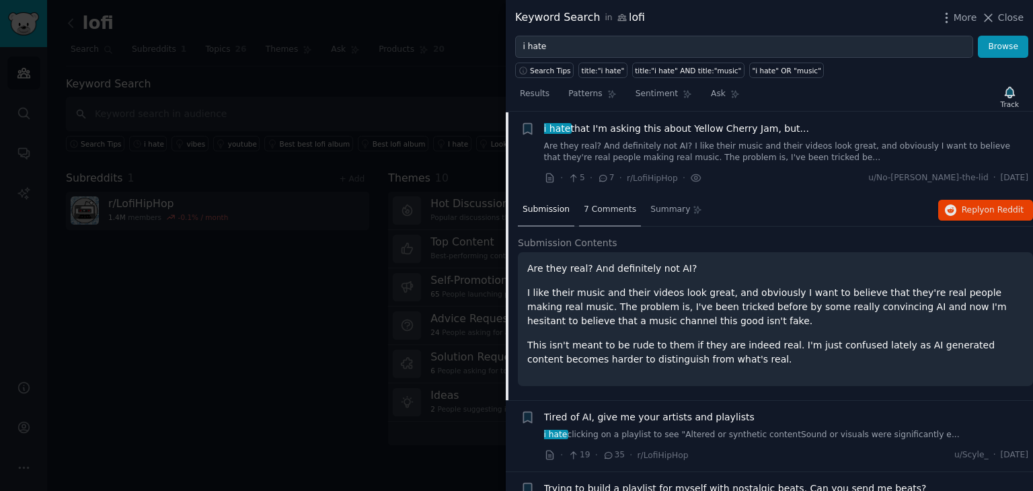
click at [620, 209] on span "7 Comments" at bounding box center [610, 210] width 52 height 12
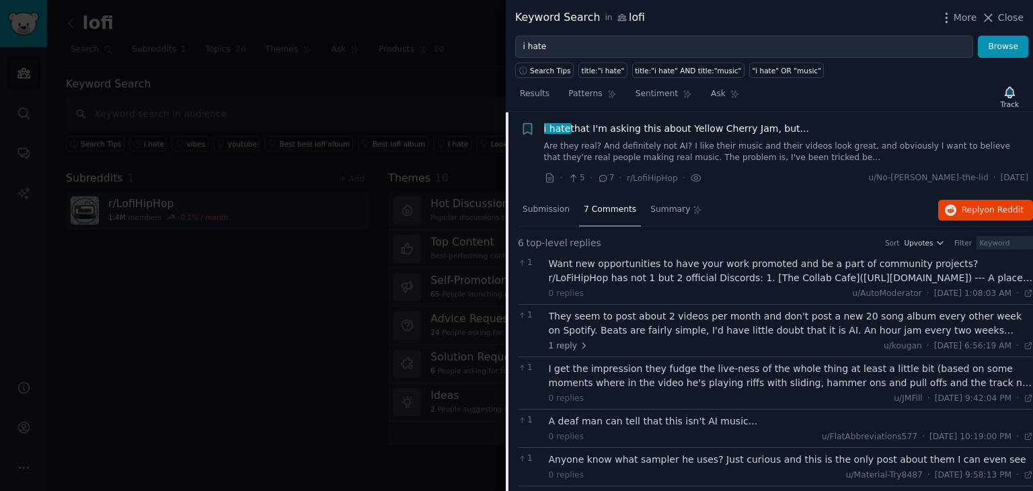
click at [714, 133] on span "i hate that I'm asking this about Yellow Cherry Jam, but..." at bounding box center [676, 129] width 265 height 14
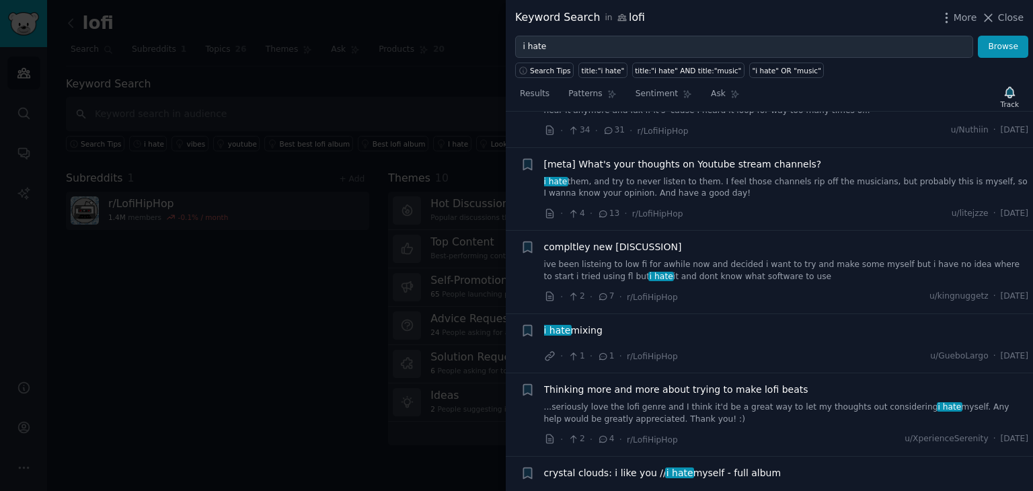
scroll to position [1801, 0]
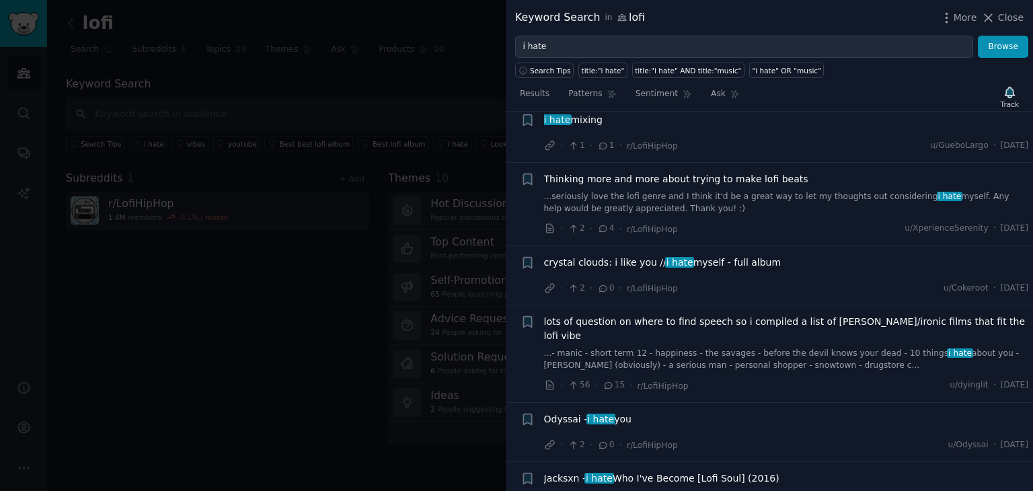
click at [256, 303] on div at bounding box center [516, 245] width 1033 height 491
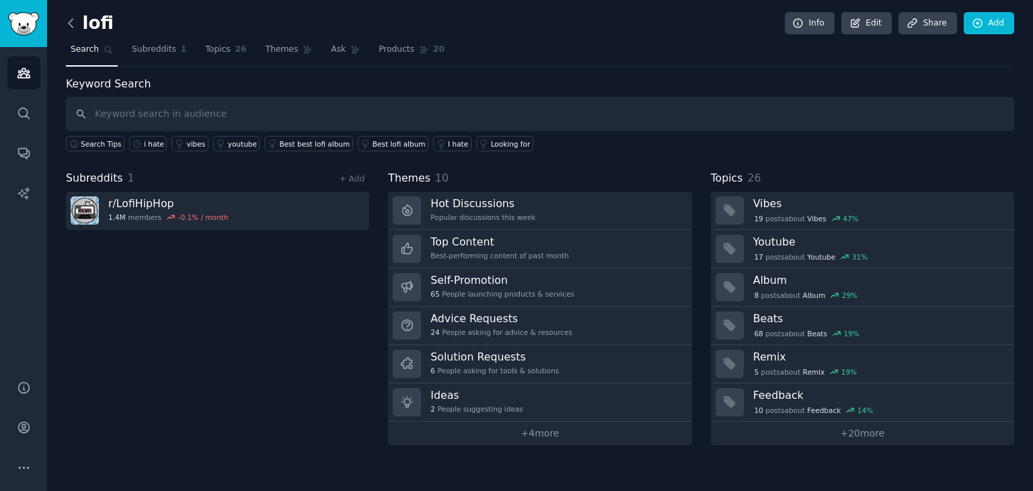
click at [71, 22] on icon at bounding box center [71, 23] width 14 height 14
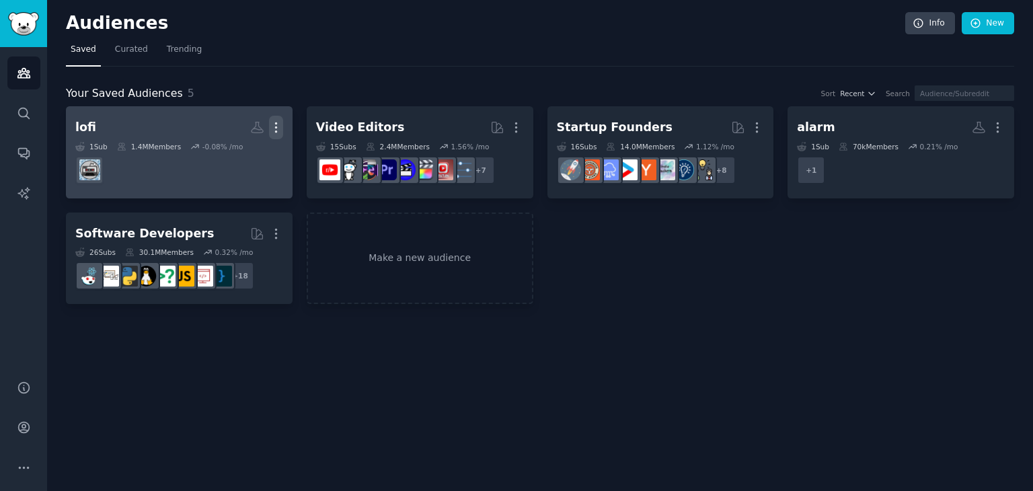
click at [279, 121] on icon "button" at bounding box center [276, 127] width 14 height 14
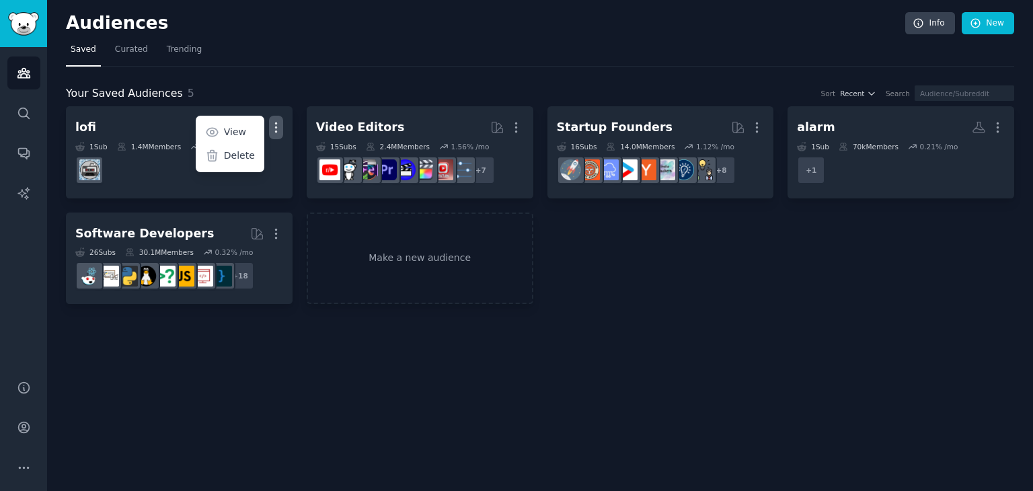
drag, startPoint x: 236, startPoint y: 159, endPoint x: 573, endPoint y: 73, distance: 347.6
click at [234, 157] on p "Delete" at bounding box center [239, 156] width 31 height 14
